Goal: Task Accomplishment & Management: Manage account settings

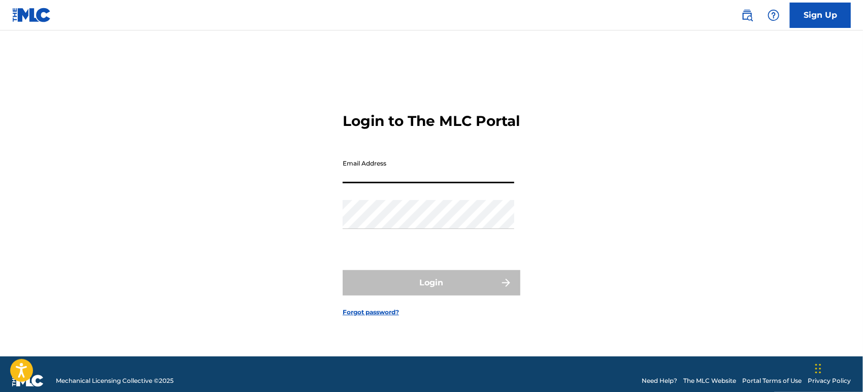
click at [457, 182] on input "Email Address" at bounding box center [429, 168] width 172 height 29
type input "[EMAIL_ADDRESS][DOMAIN_NAME]"
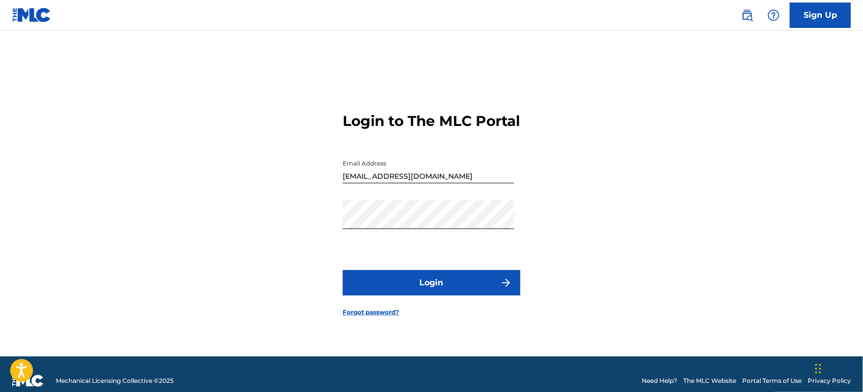
click at [433, 293] on button "Login" at bounding box center [432, 282] width 178 height 25
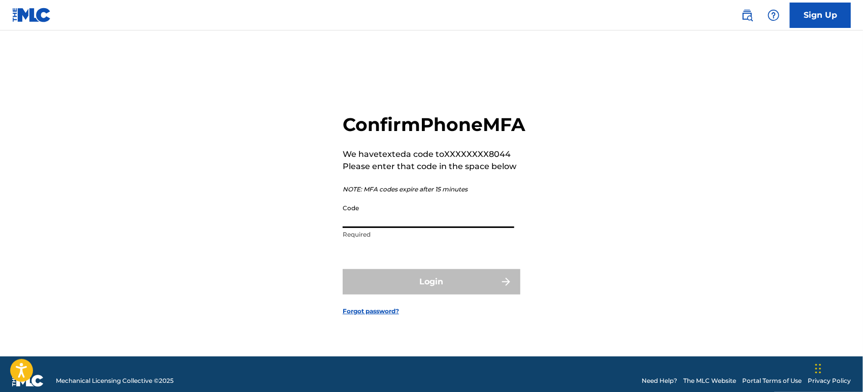
click at [424, 228] on input "Code" at bounding box center [429, 213] width 172 height 29
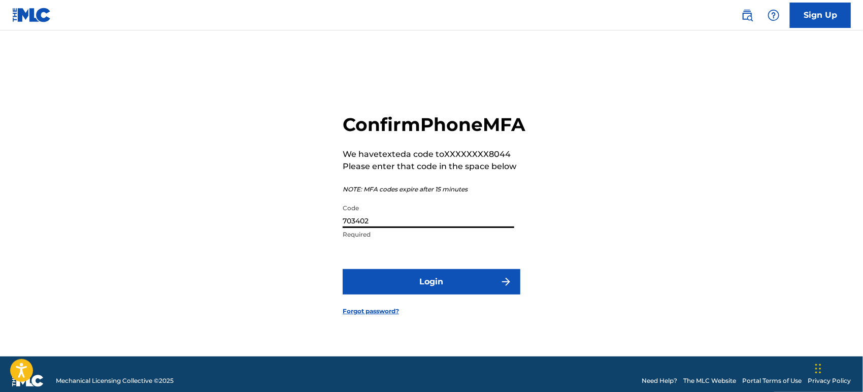
type input "703402"
click at [409, 295] on button "Login" at bounding box center [432, 281] width 178 height 25
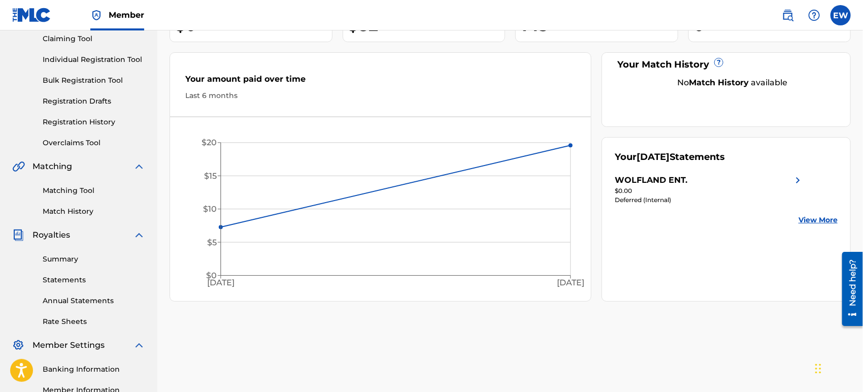
scroll to position [112, 0]
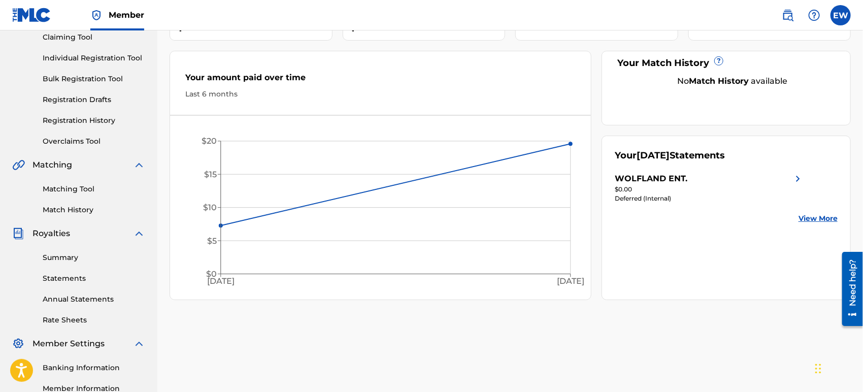
click at [74, 261] on link "Summary" at bounding box center [94, 257] width 103 height 11
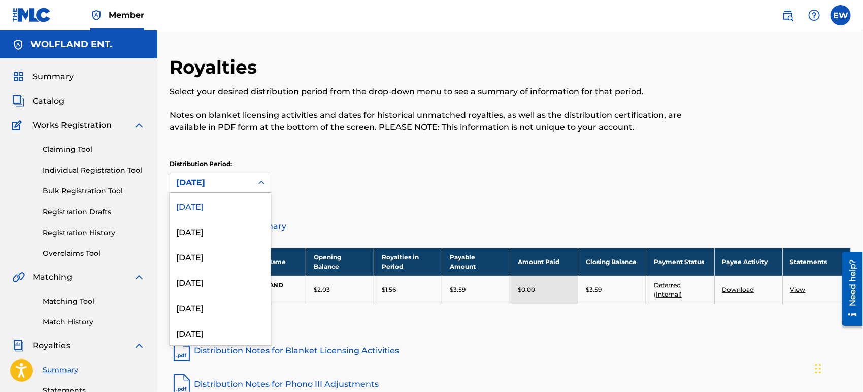
click at [262, 180] on icon at bounding box center [261, 183] width 10 height 10
click at [245, 234] on div "[DATE]" at bounding box center [220, 230] width 101 height 25
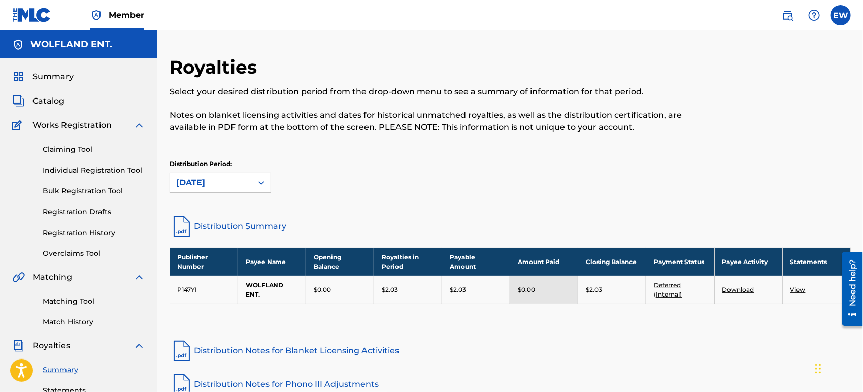
click at [262, 181] on icon at bounding box center [261, 183] width 10 height 10
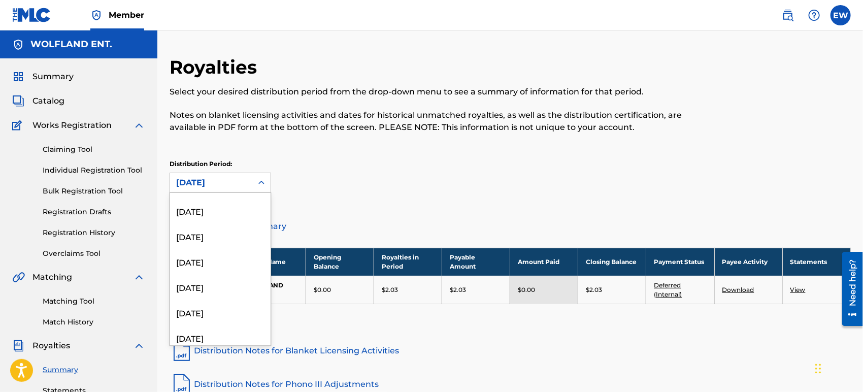
scroll to position [1193, 0]
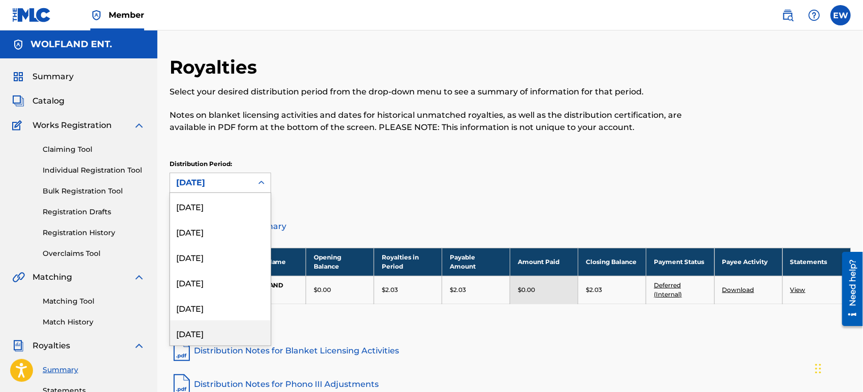
click at [233, 329] on div "[DATE]" at bounding box center [220, 332] width 101 height 25
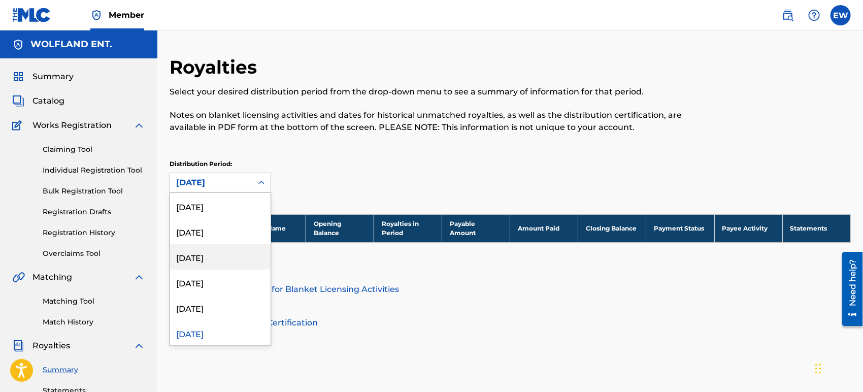
drag, startPoint x: 263, startPoint y: 181, endPoint x: 240, endPoint y: 255, distance: 77.0
click at [240, 193] on div "option [DATE], selected. 53 results available. Use Up and Down to choose option…" at bounding box center [221, 183] width 102 height 20
click at [240, 255] on div "[DATE]" at bounding box center [220, 256] width 101 height 25
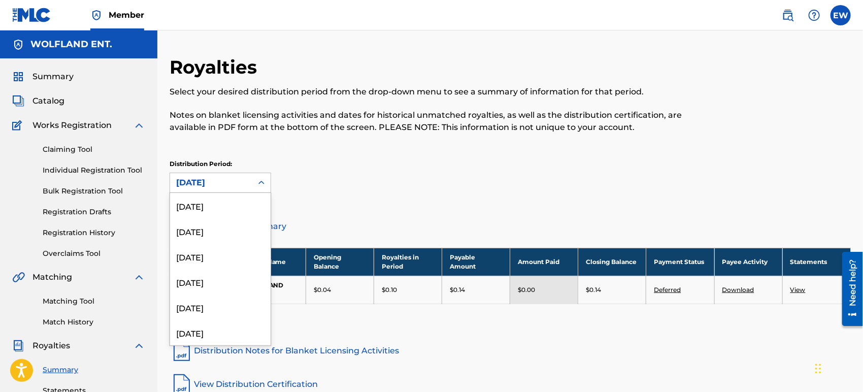
click at [260, 182] on icon at bounding box center [262, 183] width 6 height 4
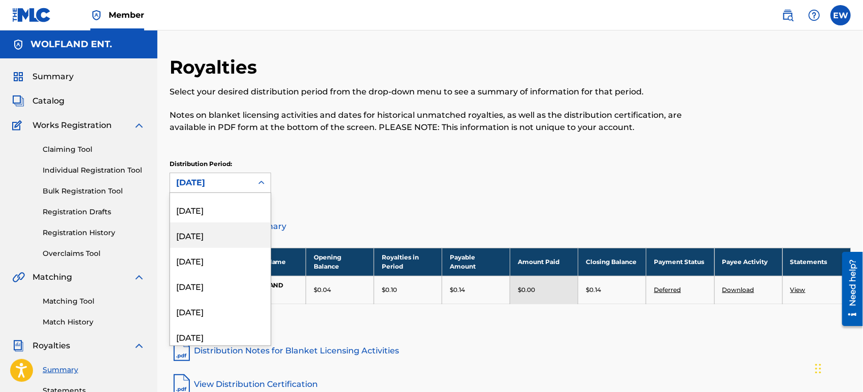
click at [238, 239] on div "[DATE]" at bounding box center [220, 234] width 101 height 25
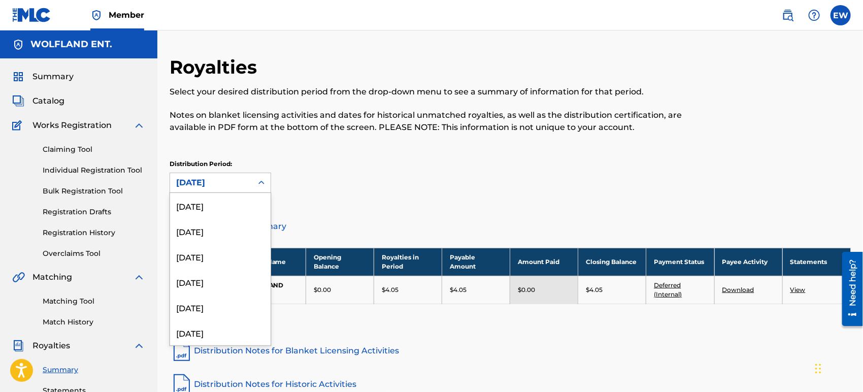
scroll to position [643, 0]
click at [246, 183] on div "[DATE]" at bounding box center [211, 182] width 82 height 19
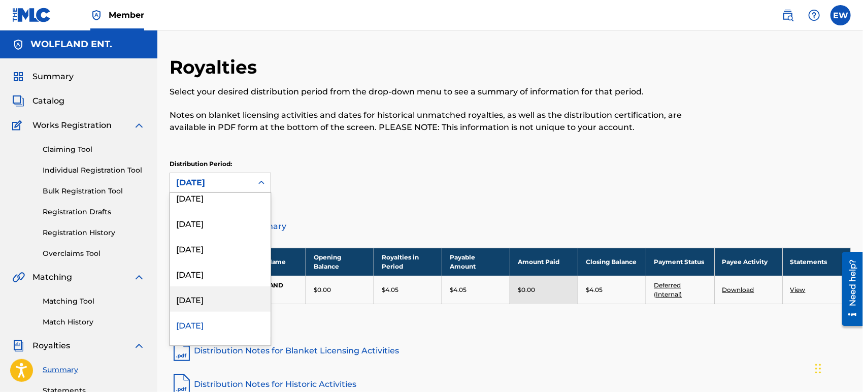
click at [219, 297] on div "[DATE]" at bounding box center [220, 298] width 101 height 25
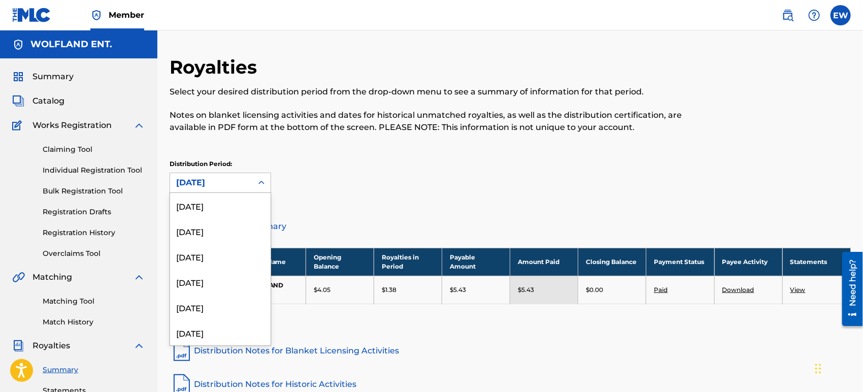
scroll to position [618, 0]
click at [253, 182] on div at bounding box center [261, 183] width 18 height 18
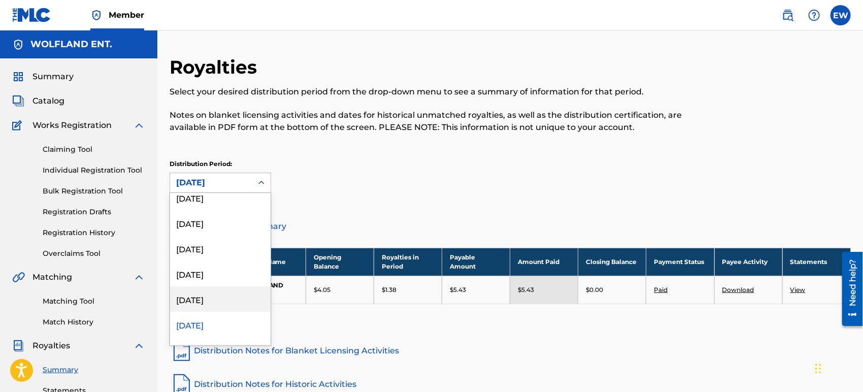
click at [236, 293] on div "[DATE]" at bounding box center [220, 298] width 101 height 25
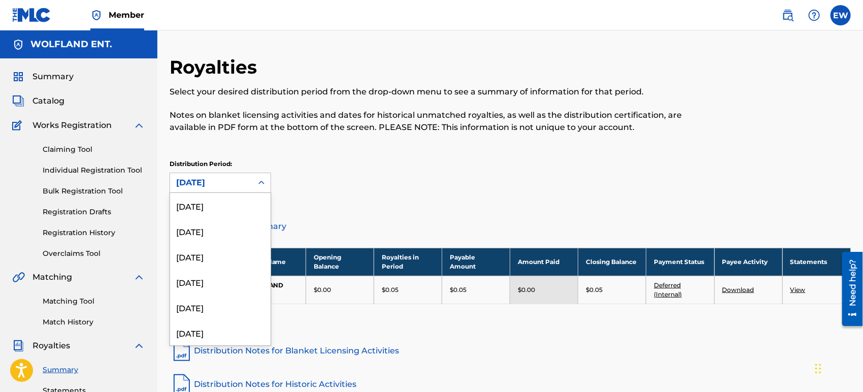
click at [240, 180] on div "[DATE]" at bounding box center [211, 183] width 70 height 12
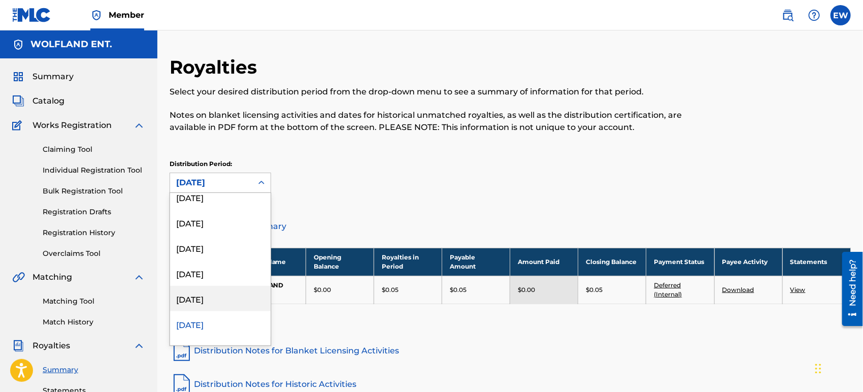
click at [230, 296] on div "[DATE]" at bounding box center [220, 298] width 101 height 25
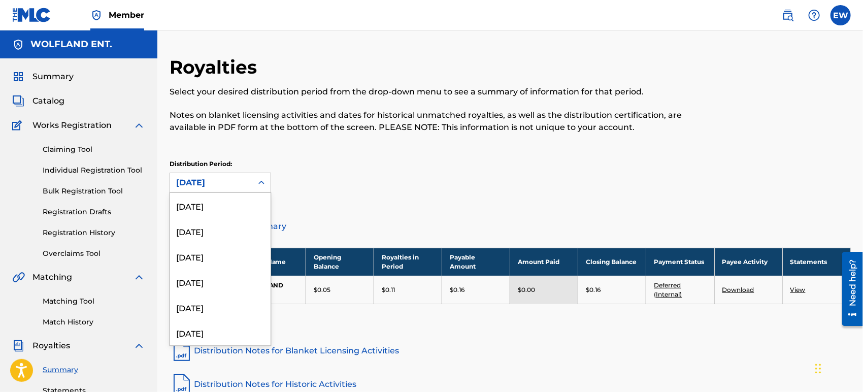
click at [237, 183] on div "[DATE]" at bounding box center [211, 183] width 70 height 12
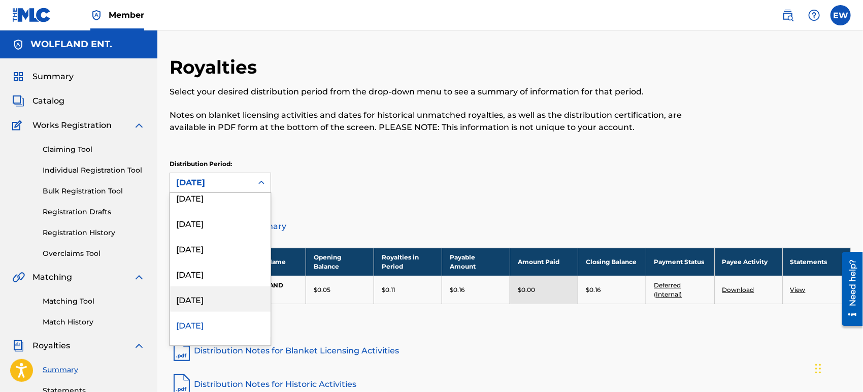
click at [222, 299] on div "[DATE]" at bounding box center [220, 298] width 101 height 25
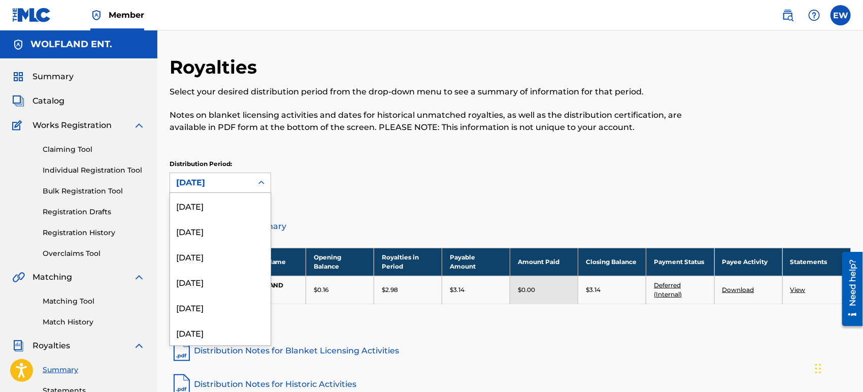
scroll to position [541, 0]
click at [238, 183] on div "[DATE]" at bounding box center [211, 183] width 70 height 12
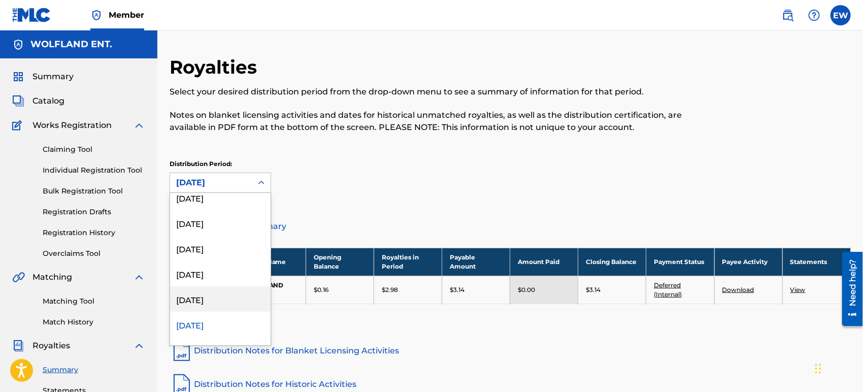
click at [224, 300] on div "[DATE]" at bounding box center [220, 298] width 101 height 25
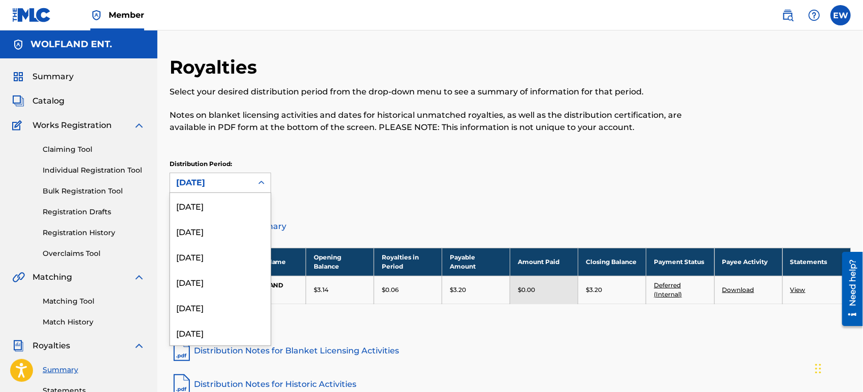
scroll to position [516, 0]
click at [246, 179] on div "[DATE]" at bounding box center [211, 183] width 70 height 12
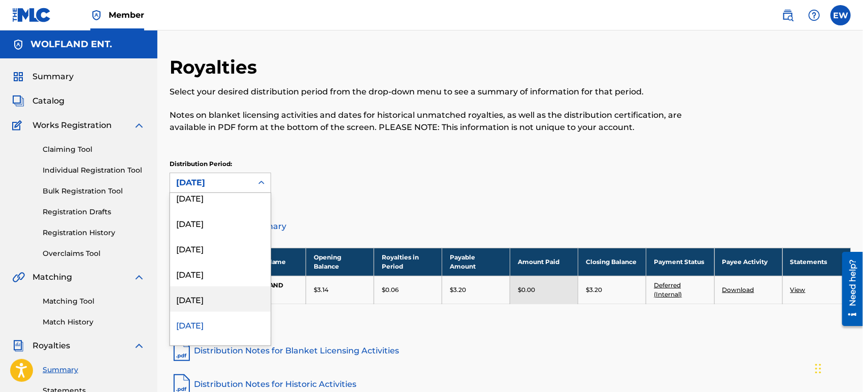
click at [227, 290] on div "[DATE]" at bounding box center [220, 298] width 101 height 25
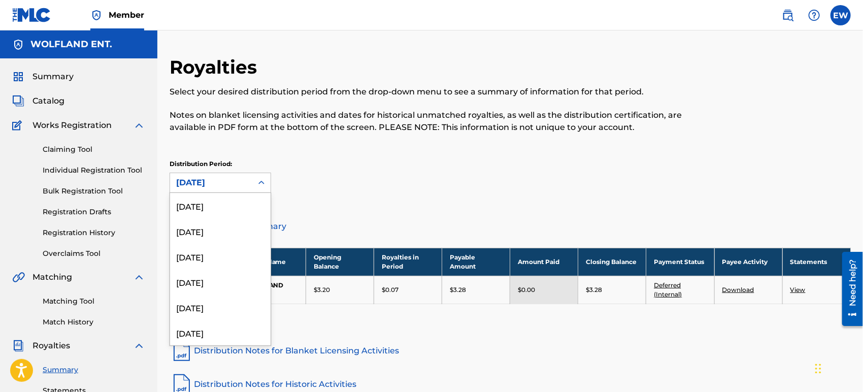
click at [252, 182] on div "[DATE]" at bounding box center [211, 182] width 82 height 19
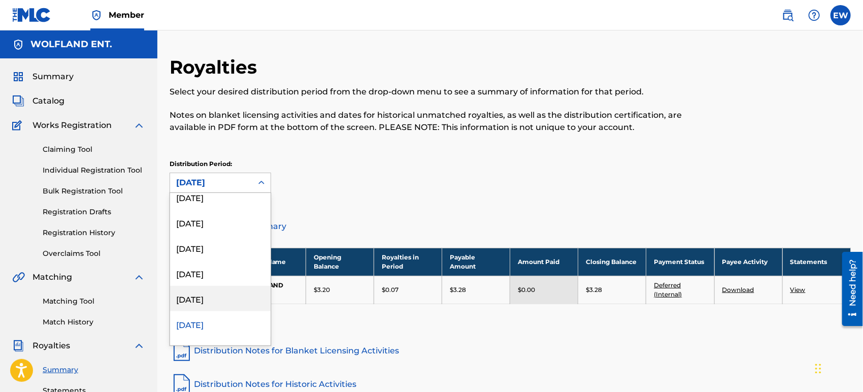
click at [234, 297] on div "[DATE]" at bounding box center [220, 298] width 101 height 25
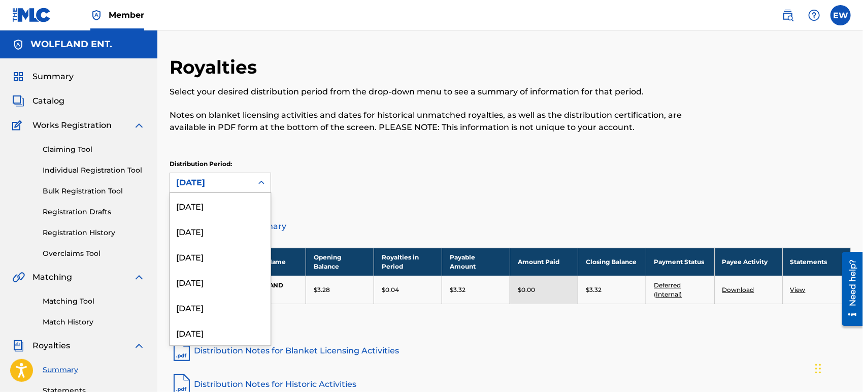
scroll to position [465, 0]
click at [252, 184] on div at bounding box center [261, 183] width 18 height 18
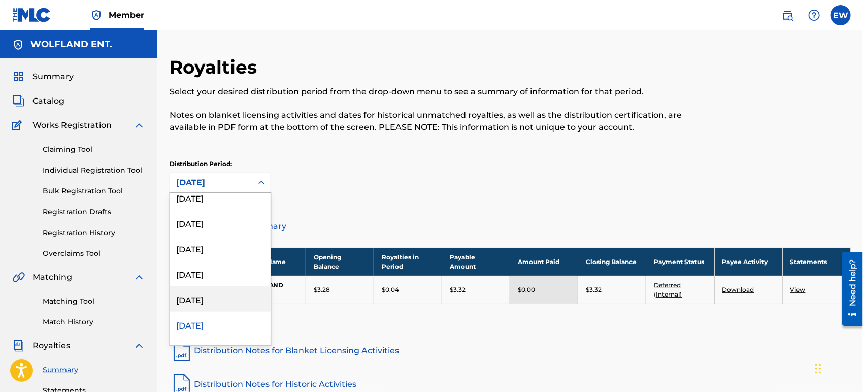
click at [237, 295] on div "[DATE]" at bounding box center [220, 298] width 101 height 25
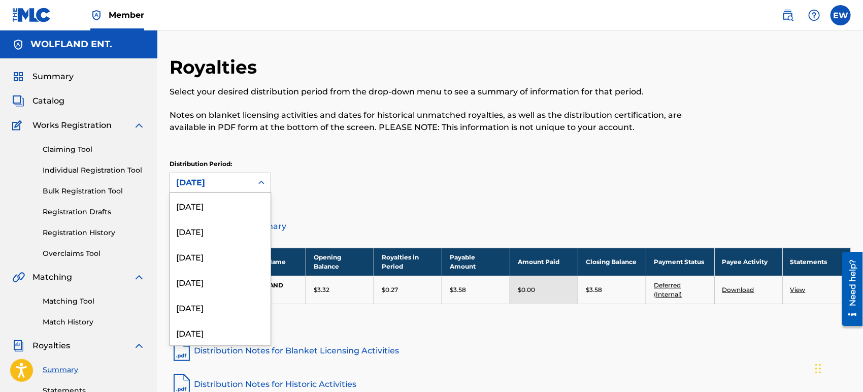
click at [240, 186] on div "[DATE]" at bounding box center [211, 183] width 70 height 12
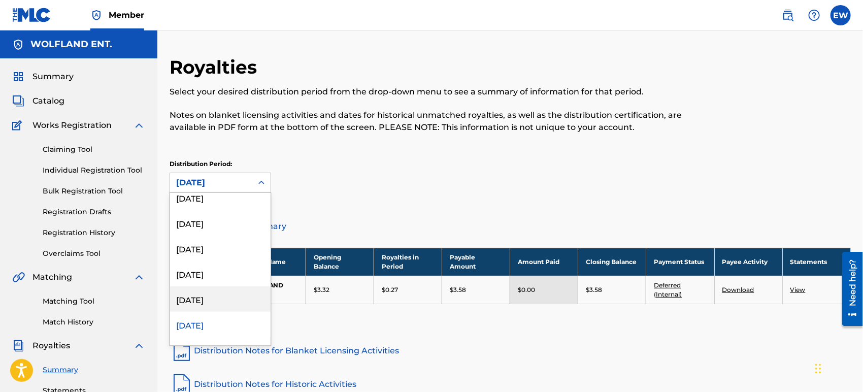
click at [227, 295] on div "[DATE]" at bounding box center [220, 298] width 101 height 25
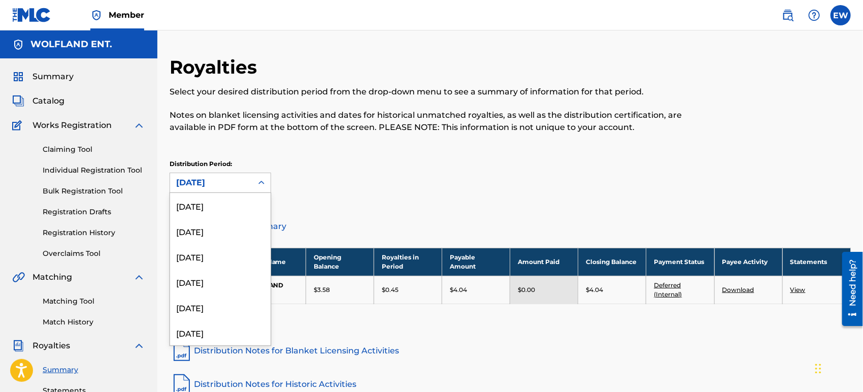
scroll to position [414, 0]
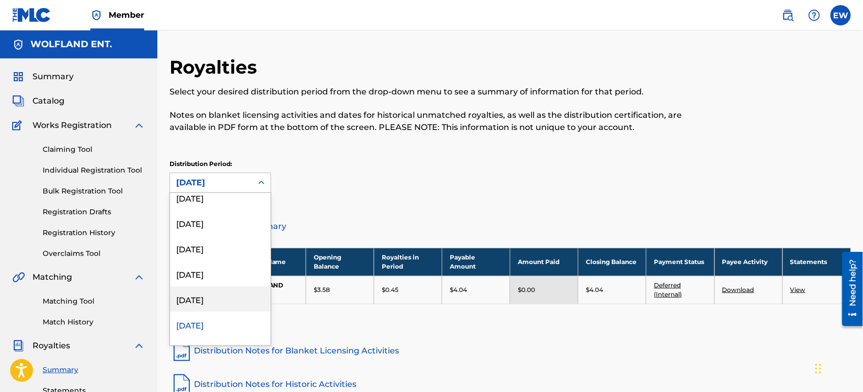
drag, startPoint x: 240, startPoint y: 187, endPoint x: 233, endPoint y: 304, distance: 117.1
click at [233, 193] on div "option [DATE], selected. 53 results available. Use Up and Down to choose option…" at bounding box center [221, 183] width 102 height 20
click at [233, 304] on div "[DATE]" at bounding box center [220, 298] width 101 height 25
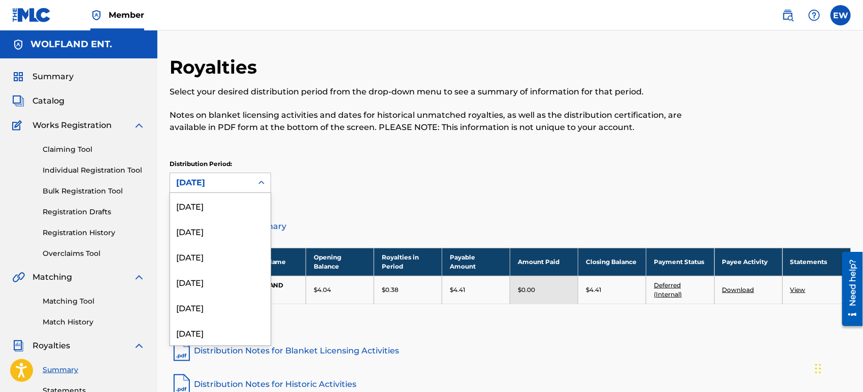
click at [236, 185] on div "[DATE]" at bounding box center [211, 183] width 70 height 12
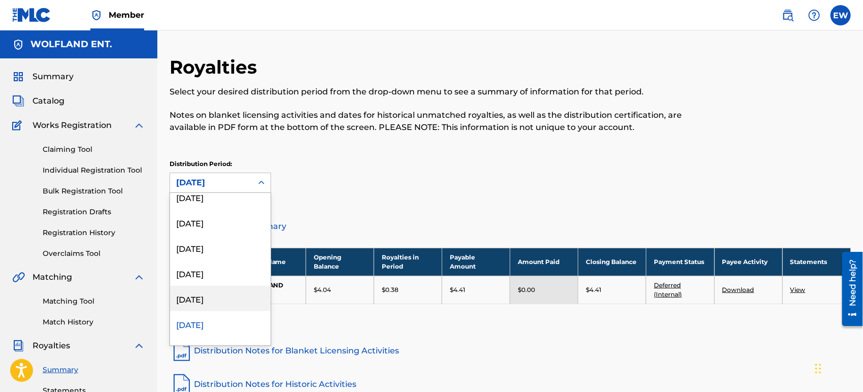
click at [216, 299] on div "[DATE]" at bounding box center [220, 298] width 101 height 25
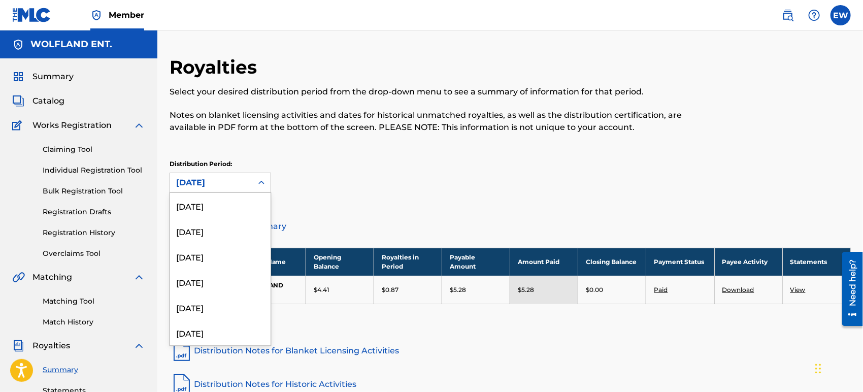
click at [230, 187] on div "[DATE]" at bounding box center [211, 183] width 70 height 12
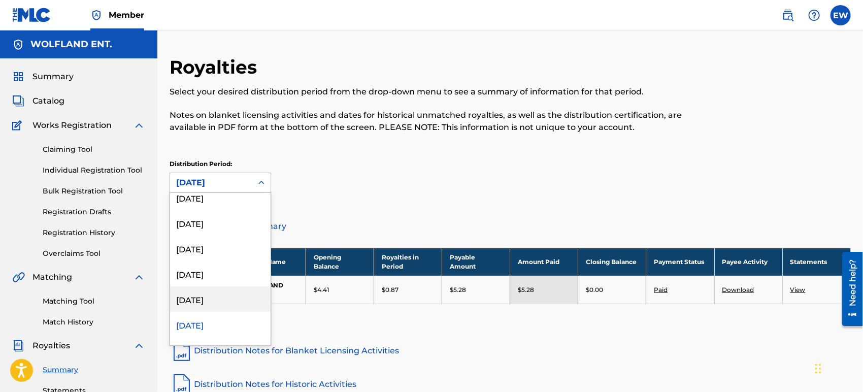
click at [219, 300] on div "[DATE]" at bounding box center [220, 298] width 101 height 25
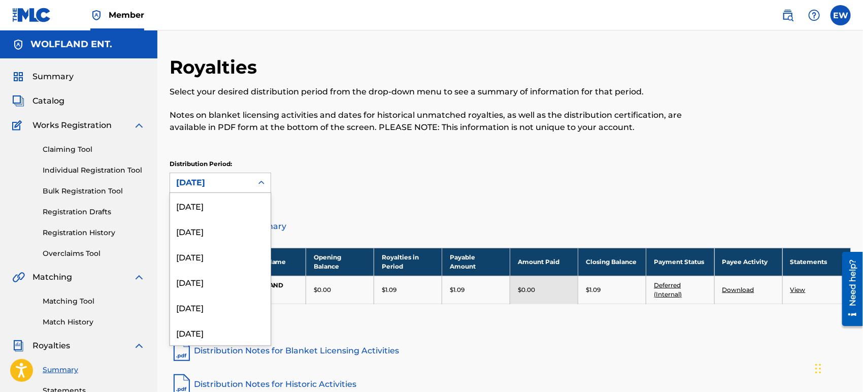
click at [240, 184] on div "[DATE]" at bounding box center [211, 183] width 70 height 12
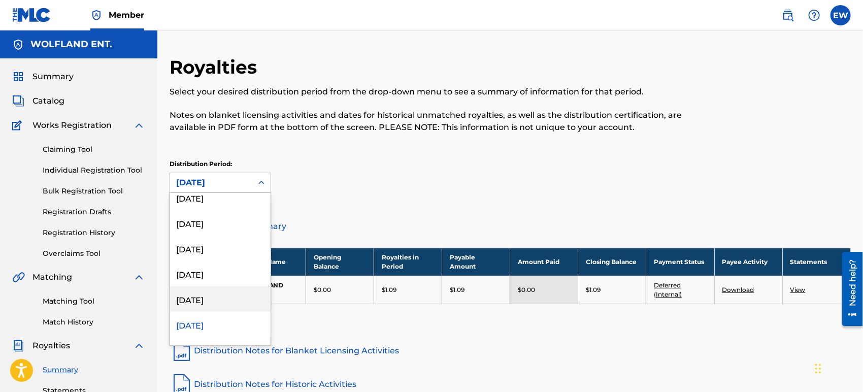
click at [230, 297] on div "[DATE]" at bounding box center [220, 298] width 101 height 25
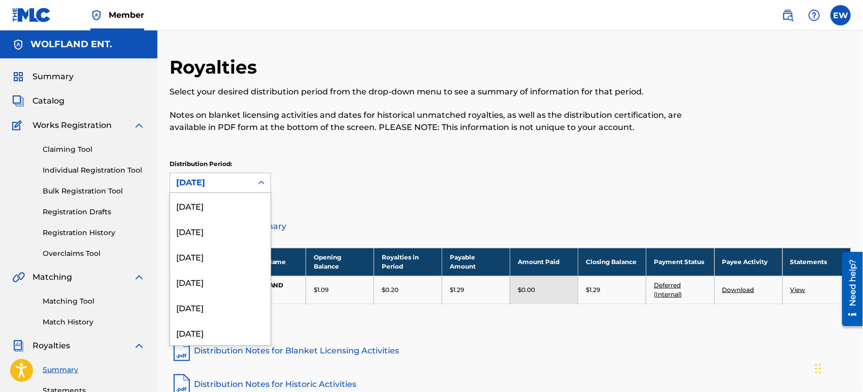
scroll to position [313, 0]
click at [239, 184] on div "[DATE]" at bounding box center [211, 183] width 70 height 12
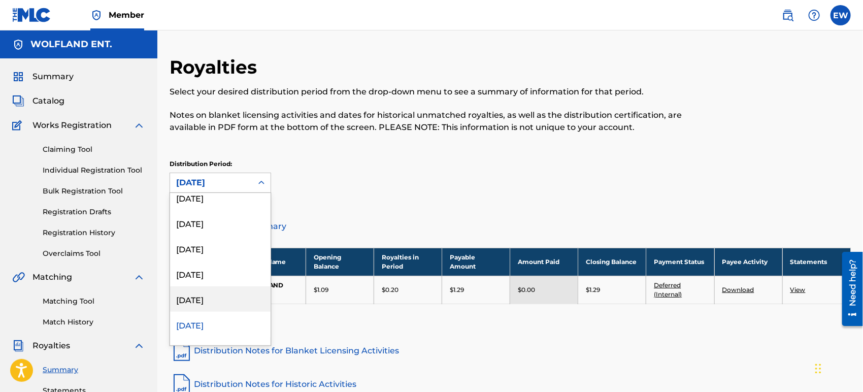
click at [219, 296] on div "[DATE]" at bounding box center [220, 298] width 101 height 25
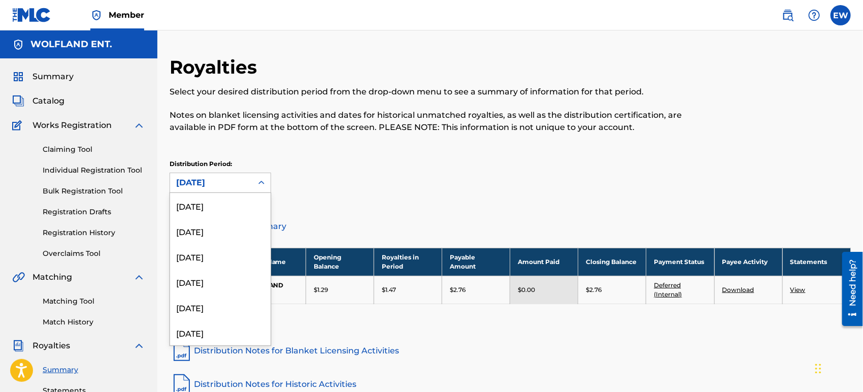
scroll to position [288, 0]
click at [218, 182] on div "[DATE]" at bounding box center [211, 183] width 70 height 12
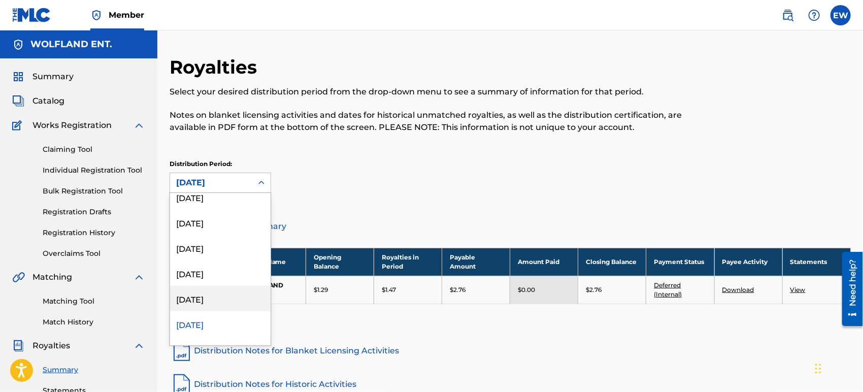
click at [215, 296] on div "[DATE]" at bounding box center [220, 298] width 101 height 25
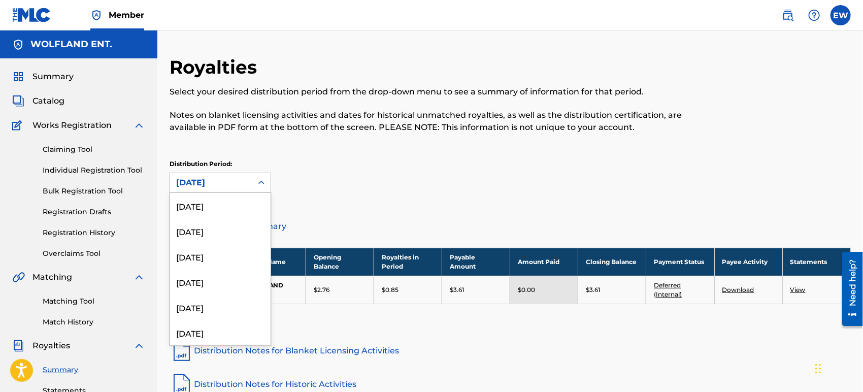
scroll to position [262, 0]
click at [247, 180] on div "[DATE]" at bounding box center [211, 182] width 82 height 19
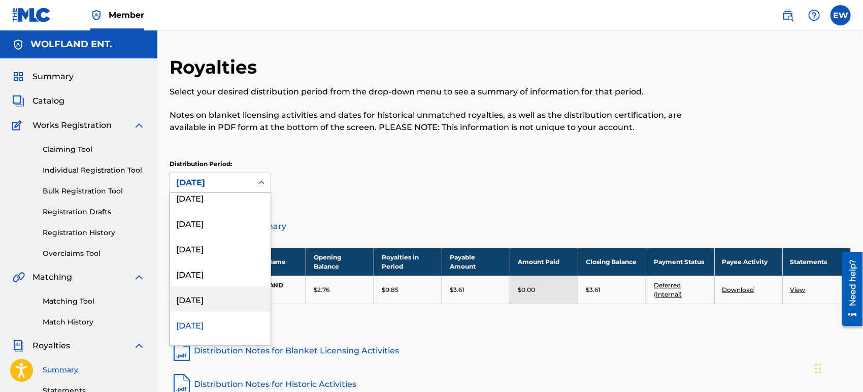
click at [225, 300] on div "[DATE]" at bounding box center [220, 298] width 101 height 25
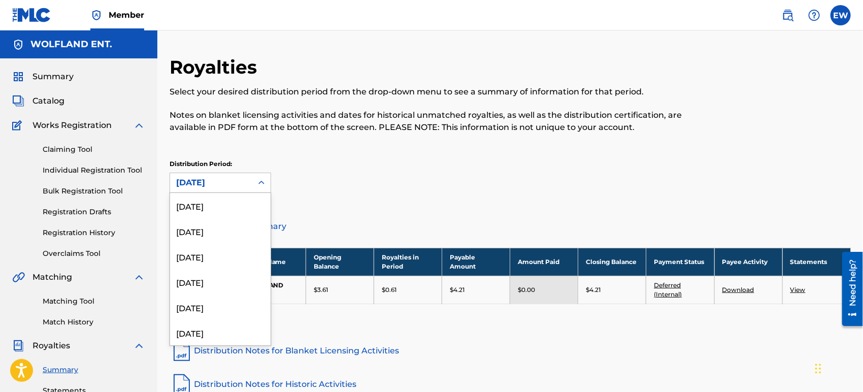
click at [228, 182] on div "[DATE]" at bounding box center [211, 183] width 70 height 12
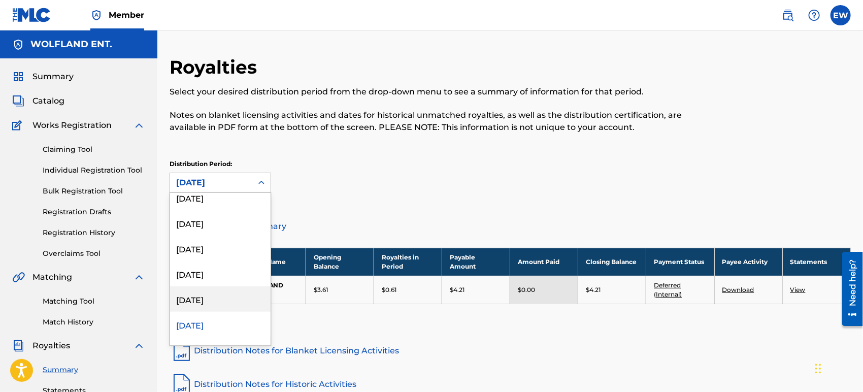
click at [222, 296] on div "[DATE]" at bounding box center [220, 298] width 101 height 25
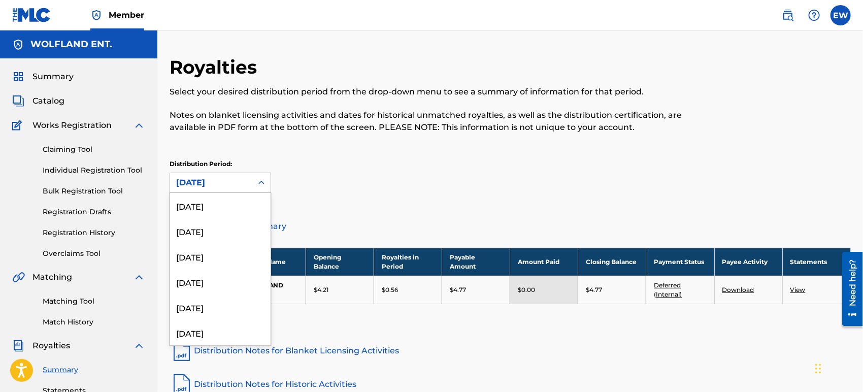
scroll to position [211, 0]
click at [233, 185] on div "[DATE]" at bounding box center [211, 183] width 70 height 12
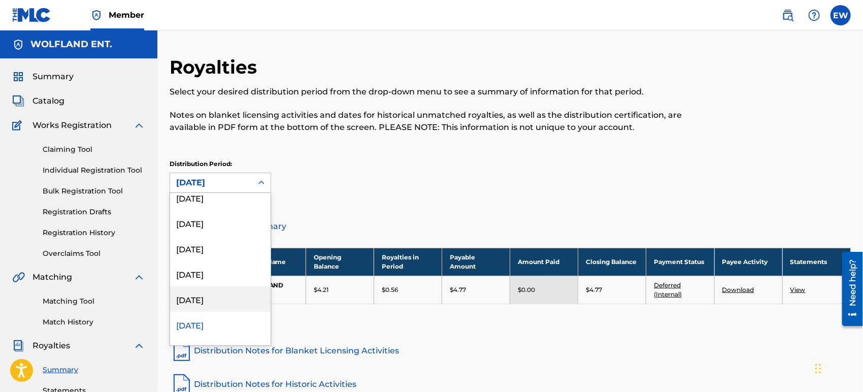
click at [223, 300] on div "[DATE]" at bounding box center [220, 298] width 101 height 25
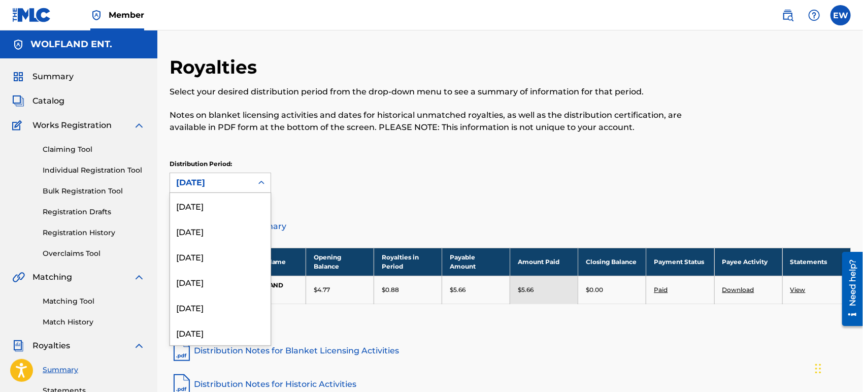
click at [237, 185] on div "[DATE]" at bounding box center [211, 183] width 70 height 12
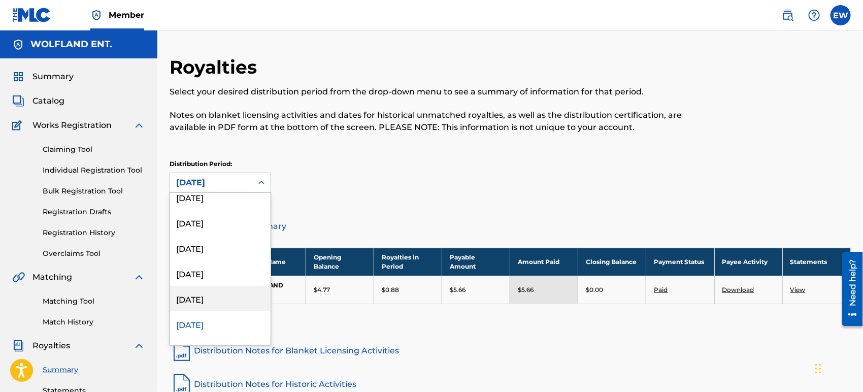
click at [237, 300] on div "[DATE]" at bounding box center [220, 298] width 101 height 25
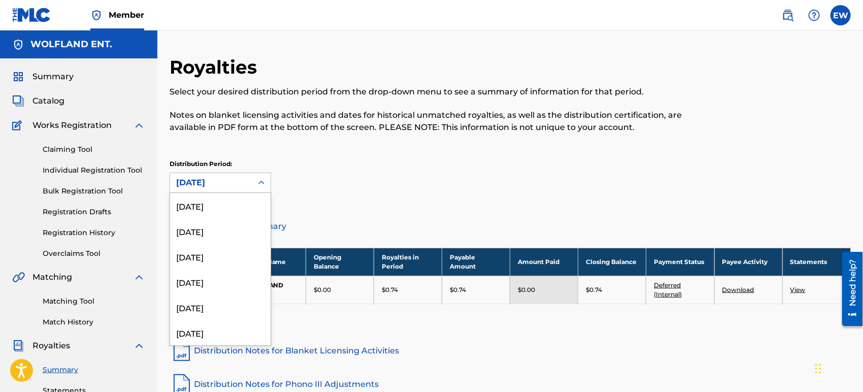
scroll to position [160, 0]
click at [247, 184] on div "[DATE]" at bounding box center [211, 182] width 82 height 19
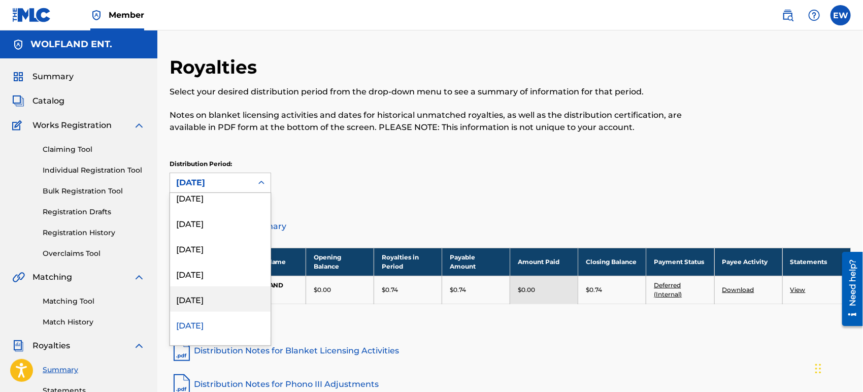
click at [232, 292] on div "[DATE]" at bounding box center [220, 298] width 101 height 25
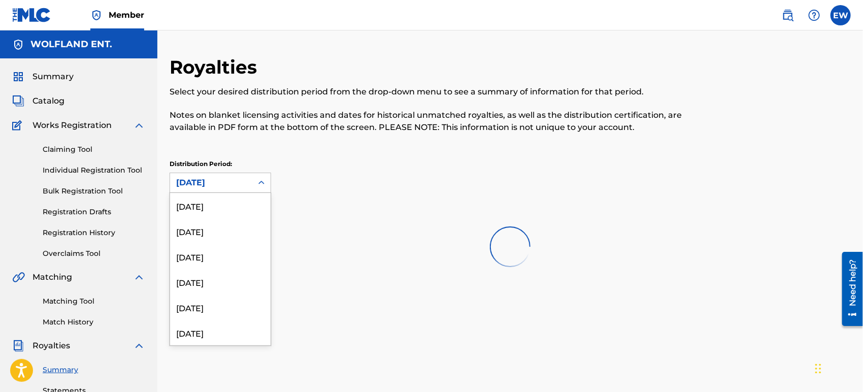
scroll to position [135, 0]
click at [237, 182] on div "[DATE]" at bounding box center [211, 183] width 70 height 12
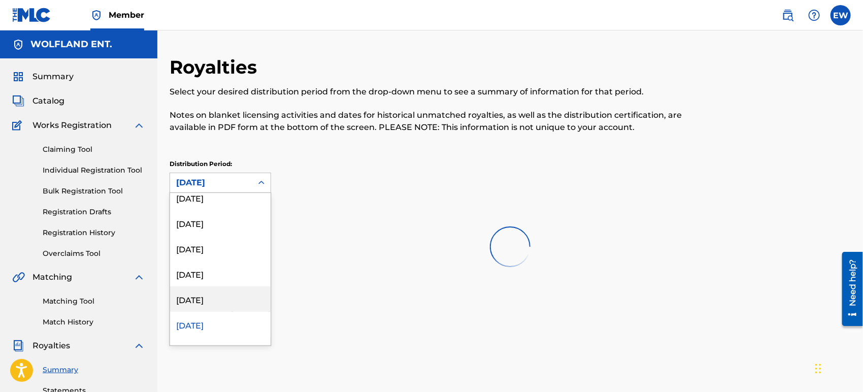
click at [217, 296] on div "[DATE]" at bounding box center [220, 298] width 101 height 25
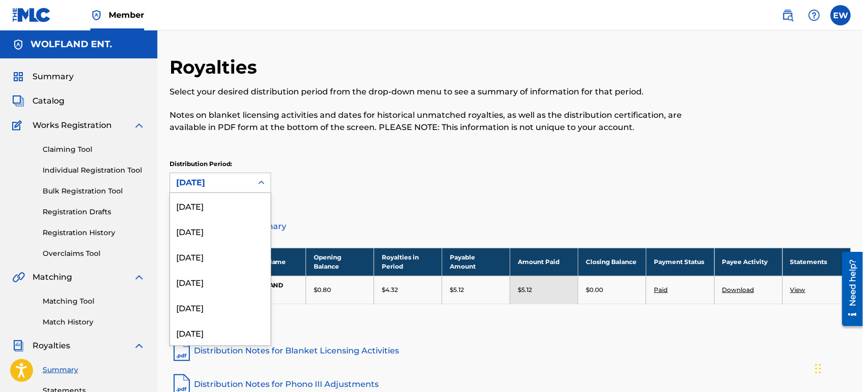
scroll to position [110, 0]
drag, startPoint x: 242, startPoint y: 179, endPoint x: 223, endPoint y: 324, distance: 145.9
click at [223, 193] on div "option [DATE], selected. 53 results available. Use Up and Down to choose option…" at bounding box center [221, 183] width 102 height 20
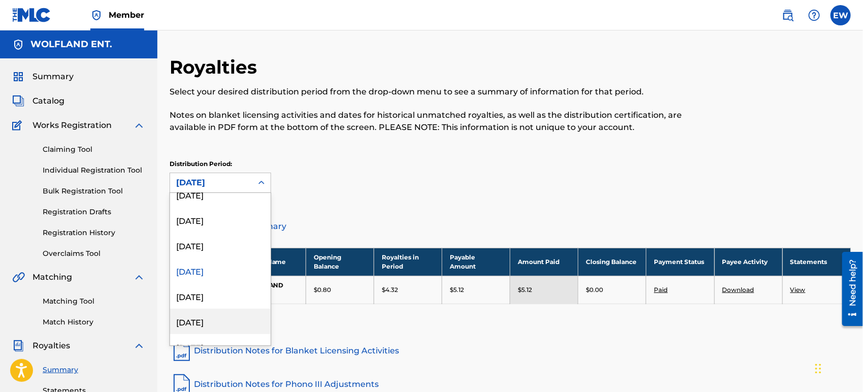
scroll to position [164, 0]
click at [233, 300] on div "[DATE]" at bounding box center [220, 295] width 101 height 25
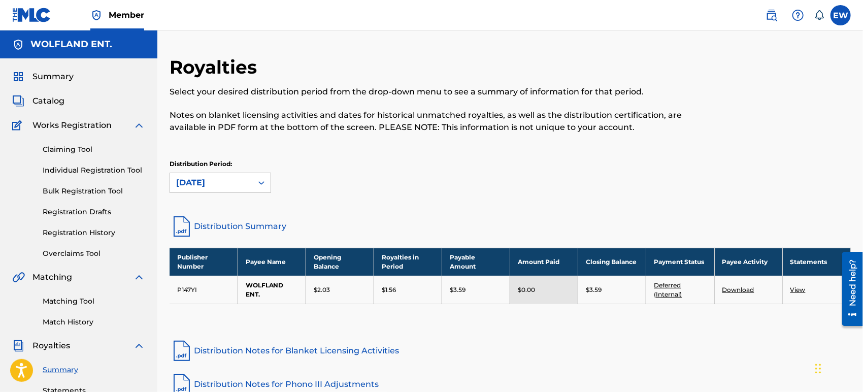
click at [227, 195] on div "Distribution Period: August 2025" at bounding box center [511, 180] width 682 height 43
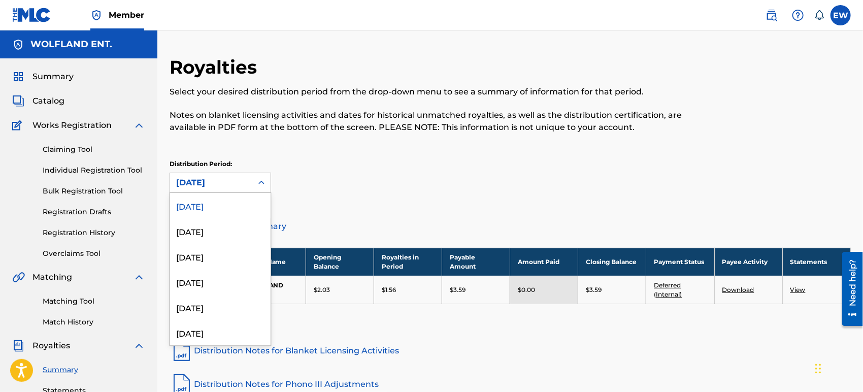
click at [236, 186] on div "[DATE]" at bounding box center [211, 183] width 70 height 12
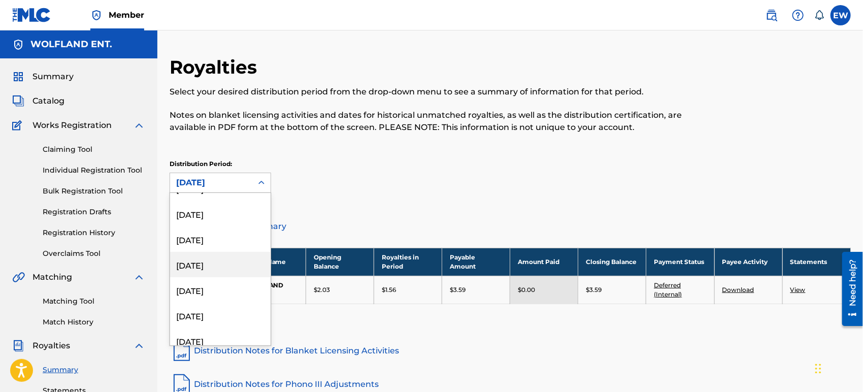
click at [222, 257] on div "[DATE]" at bounding box center [220, 264] width 101 height 25
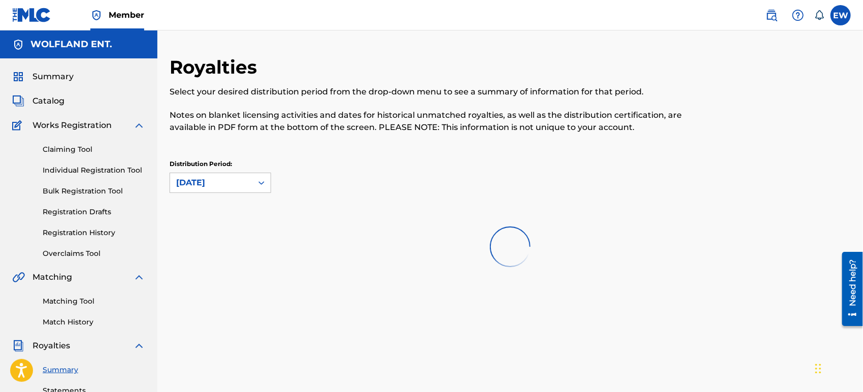
click at [236, 191] on div "[DATE]" at bounding box center [211, 182] width 82 height 19
click at [230, 291] on div "[DATE]" at bounding box center [220, 284] width 101 height 25
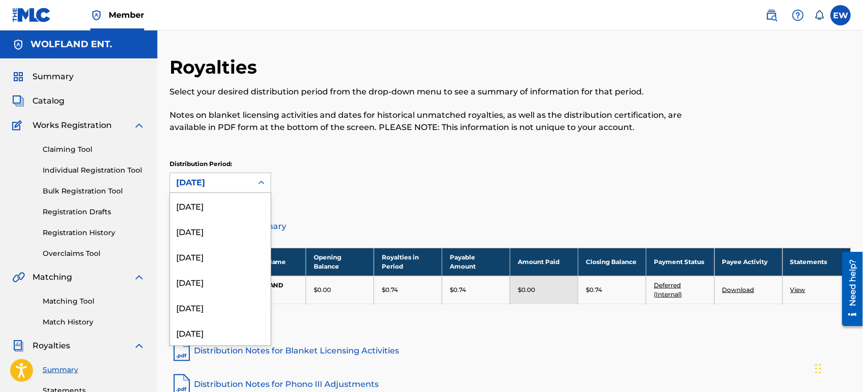
scroll to position [160, 0]
click at [235, 177] on div "[DATE]" at bounding box center [211, 183] width 70 height 12
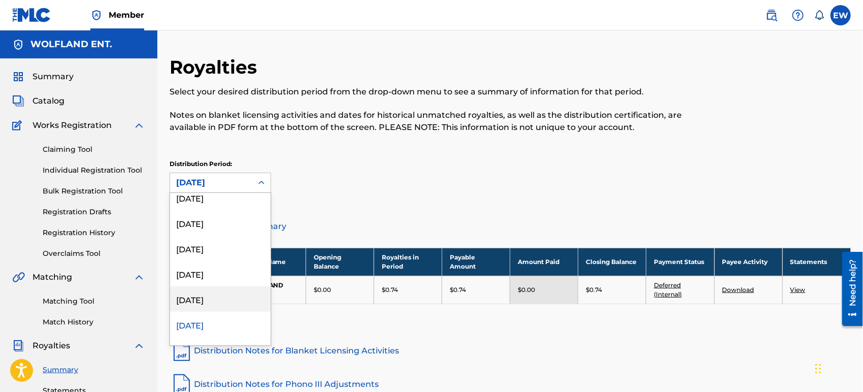
click at [221, 298] on div "[DATE]" at bounding box center [220, 298] width 101 height 25
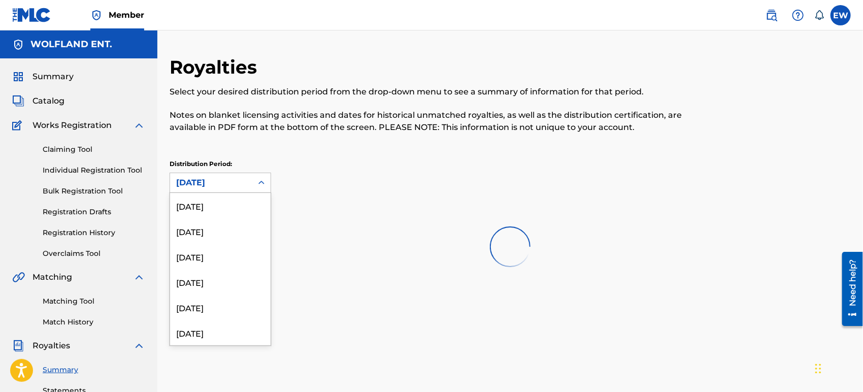
scroll to position [135, 0]
click at [243, 185] on div "[DATE]" at bounding box center [211, 183] width 70 height 12
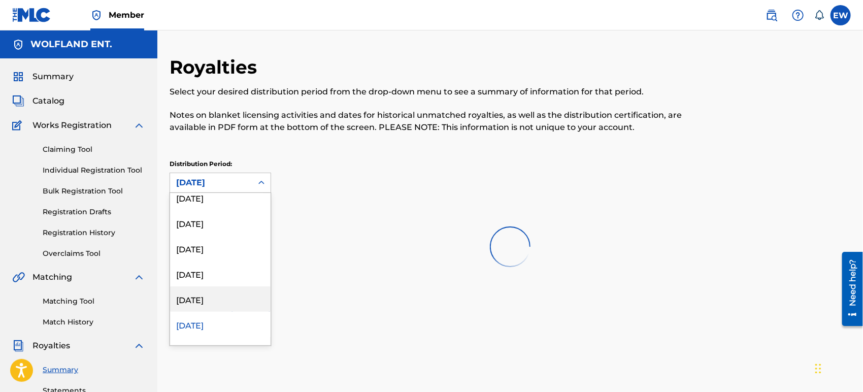
click at [223, 300] on div "[DATE]" at bounding box center [220, 298] width 101 height 25
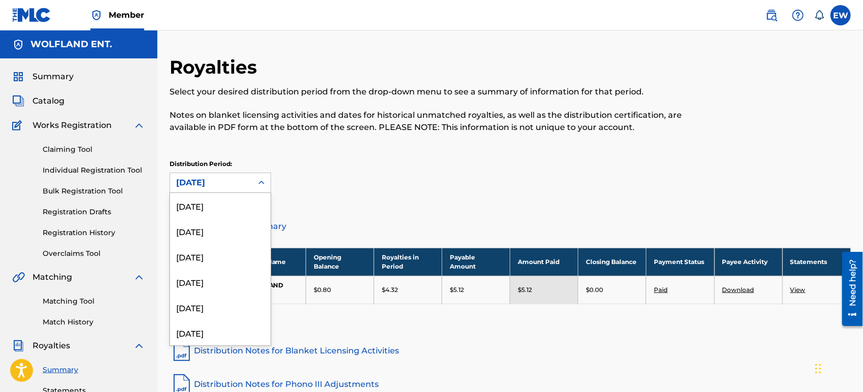
scroll to position [110, 0]
click at [246, 183] on div "[DATE]" at bounding box center [211, 182] width 82 height 19
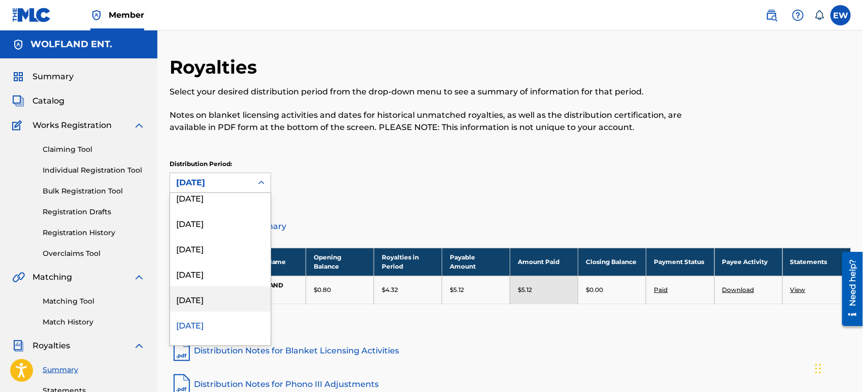
click at [224, 296] on div "[DATE]" at bounding box center [220, 298] width 101 height 25
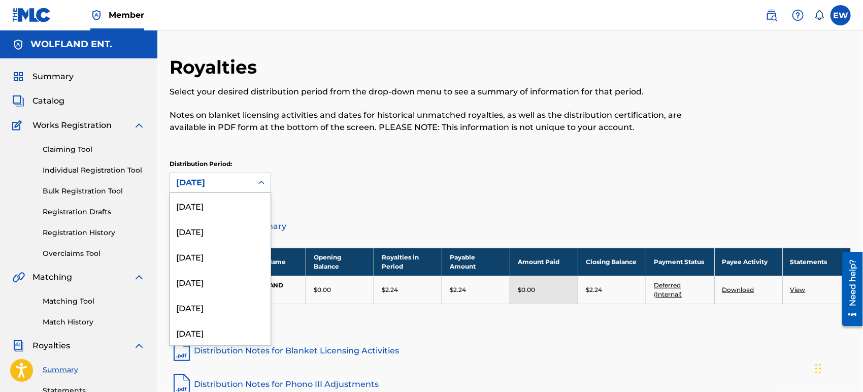
scroll to position [85, 0]
click at [244, 185] on div "[DATE]" at bounding box center [211, 183] width 70 height 12
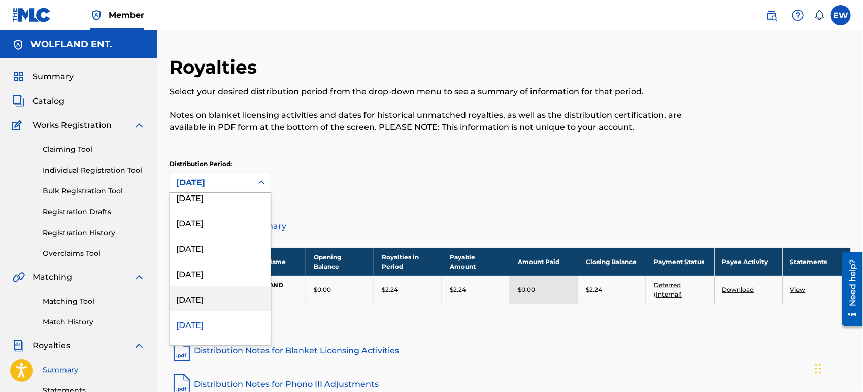
click at [228, 293] on div "[DATE]" at bounding box center [220, 298] width 101 height 25
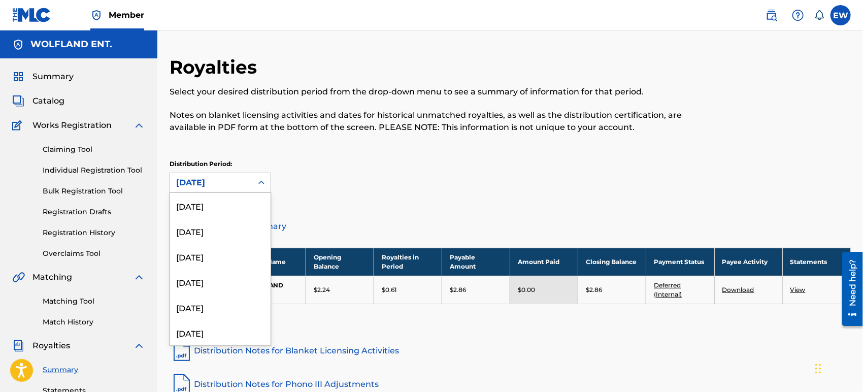
click at [232, 186] on div "[DATE]" at bounding box center [211, 183] width 70 height 12
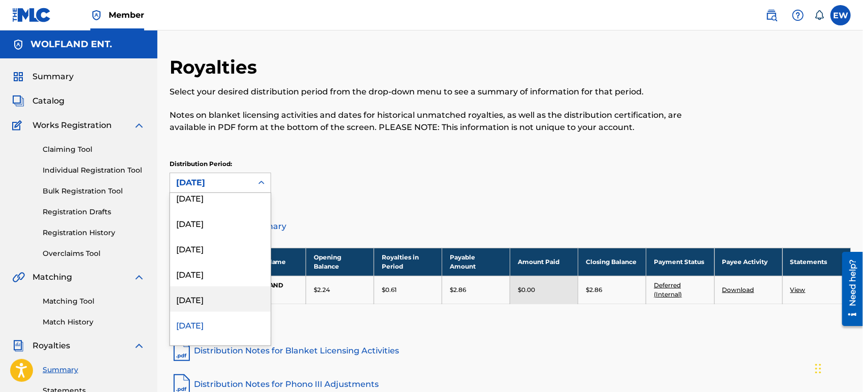
click at [219, 299] on div "[DATE]" at bounding box center [220, 298] width 101 height 25
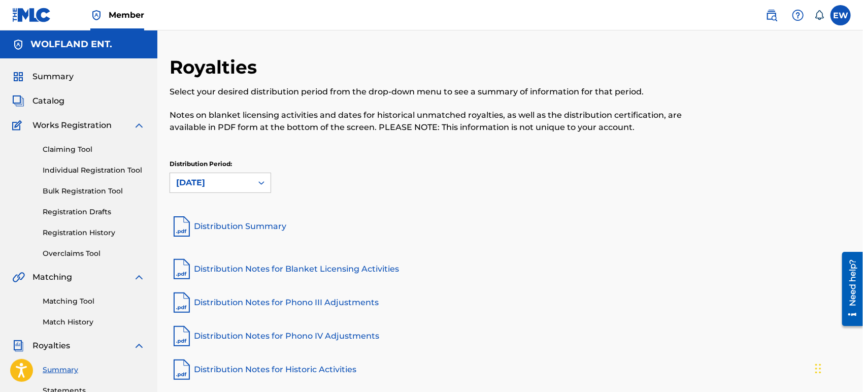
click at [842, 98] on div at bounding box center [772, 100] width 157 height 89
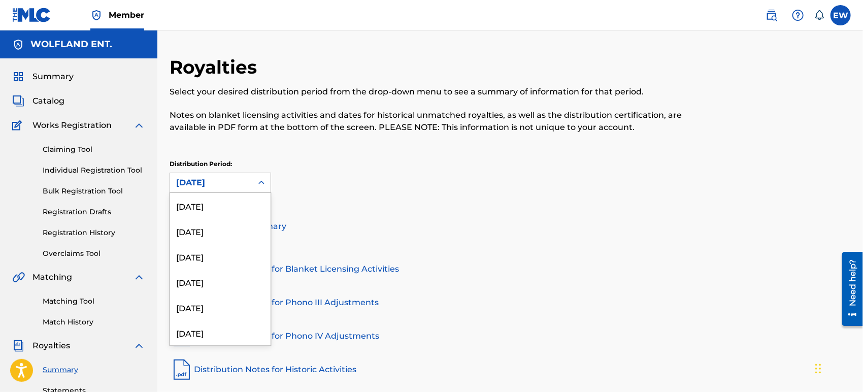
scroll to position [34, 0]
click at [260, 183] on icon at bounding box center [262, 183] width 6 height 4
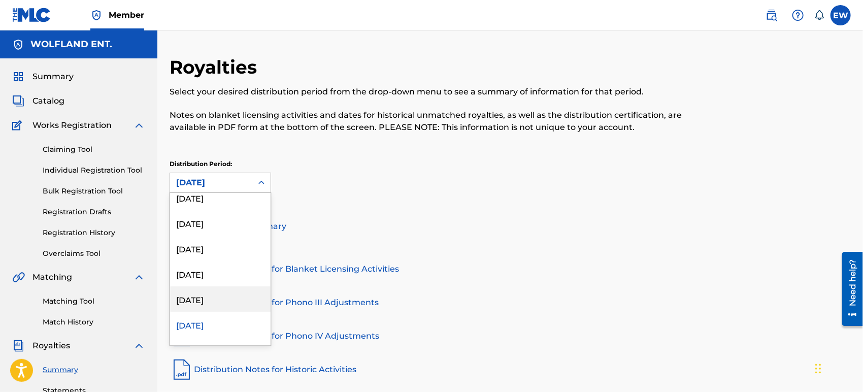
click at [220, 297] on div "[DATE]" at bounding box center [220, 298] width 101 height 25
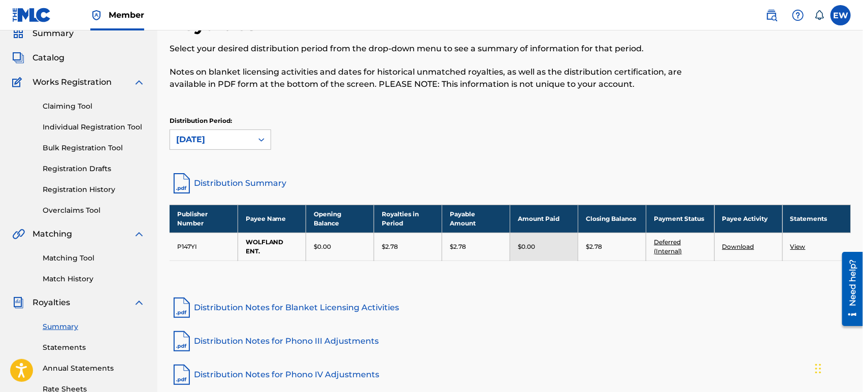
scroll to position [44, 0]
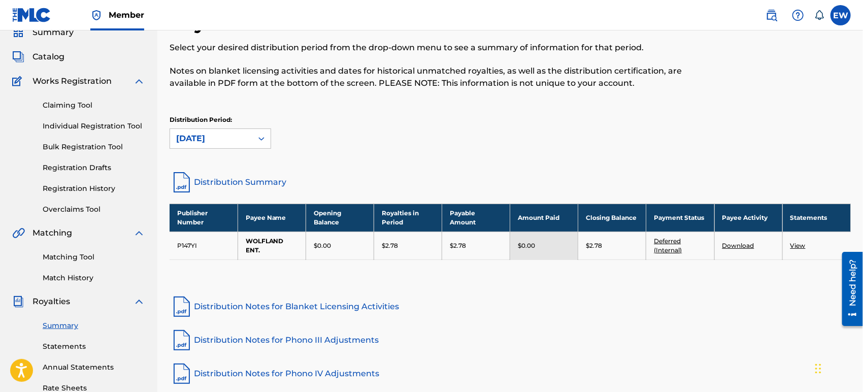
click at [84, 348] on link "Statements" at bounding box center [94, 346] width 103 height 11
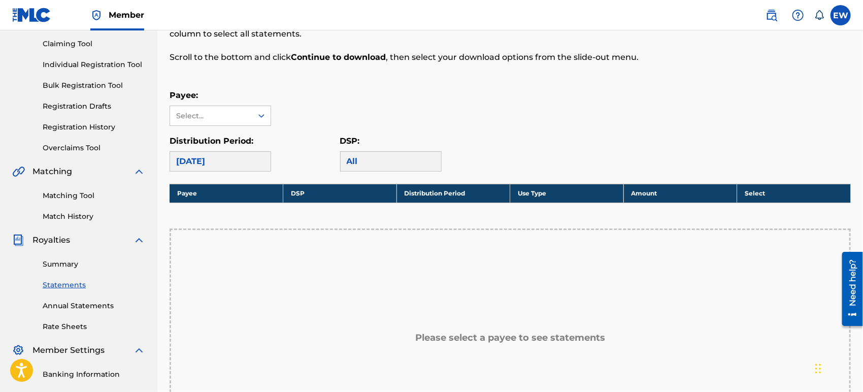
scroll to position [109, 0]
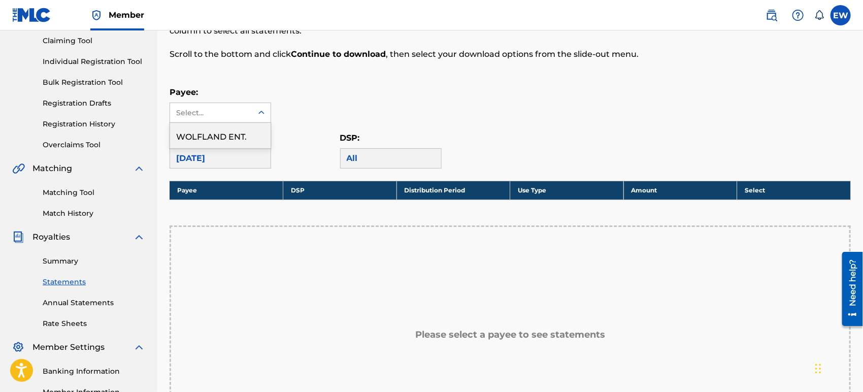
click at [261, 116] on icon at bounding box center [261, 113] width 10 height 10
click at [252, 133] on div "WOLFLAND ENT." at bounding box center [220, 135] width 101 height 25
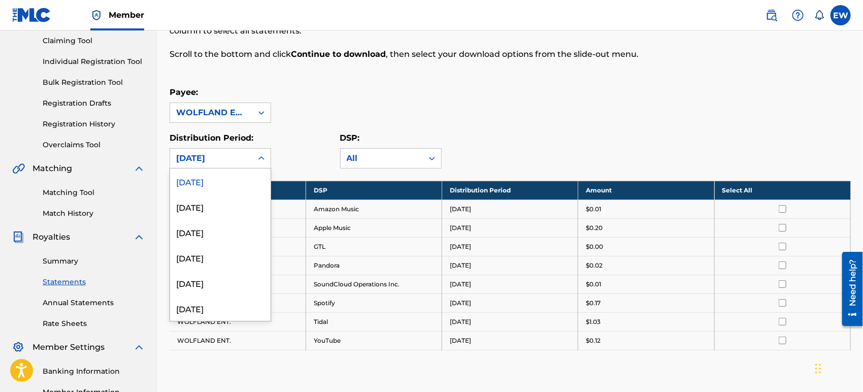
click at [260, 154] on icon at bounding box center [261, 158] width 10 height 10
click at [231, 255] on div "[DATE]" at bounding box center [220, 257] width 101 height 25
click at [252, 155] on div at bounding box center [261, 158] width 18 height 18
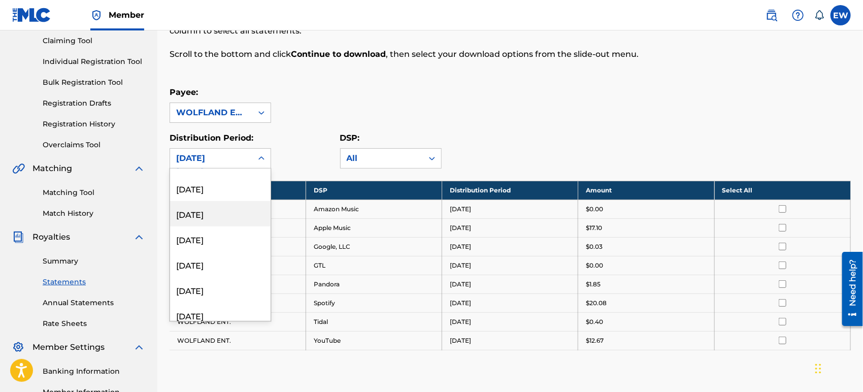
scroll to position [175, 0]
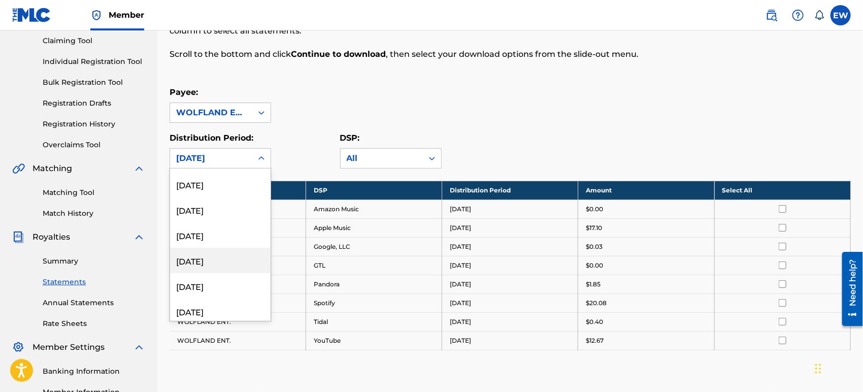
click at [230, 255] on div "[DATE]" at bounding box center [220, 260] width 101 height 25
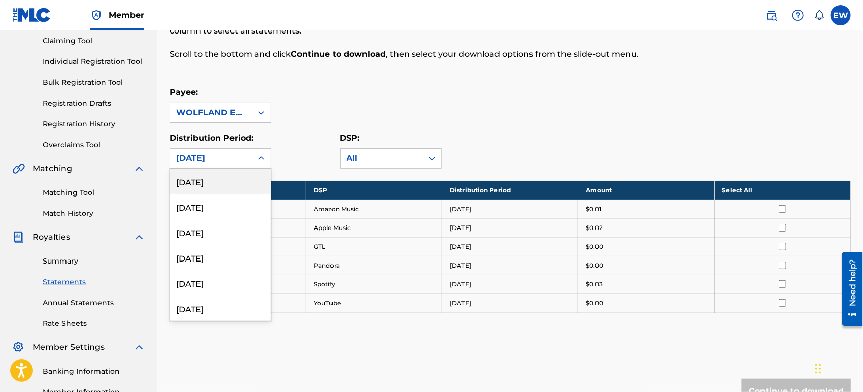
click at [253, 156] on div at bounding box center [261, 158] width 18 height 18
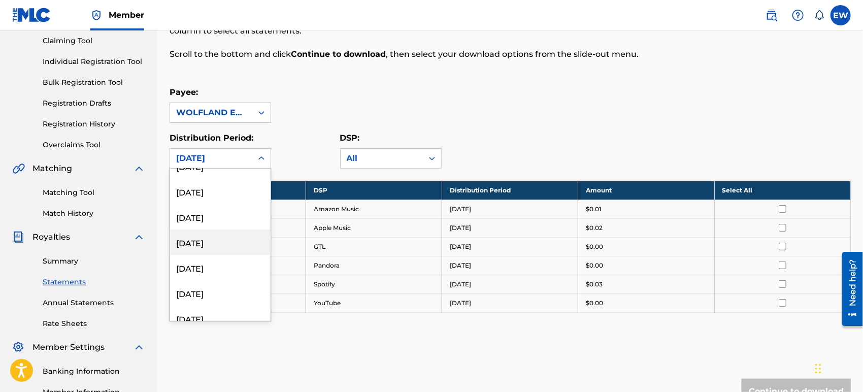
click at [222, 243] on div "[DATE]" at bounding box center [220, 242] width 101 height 25
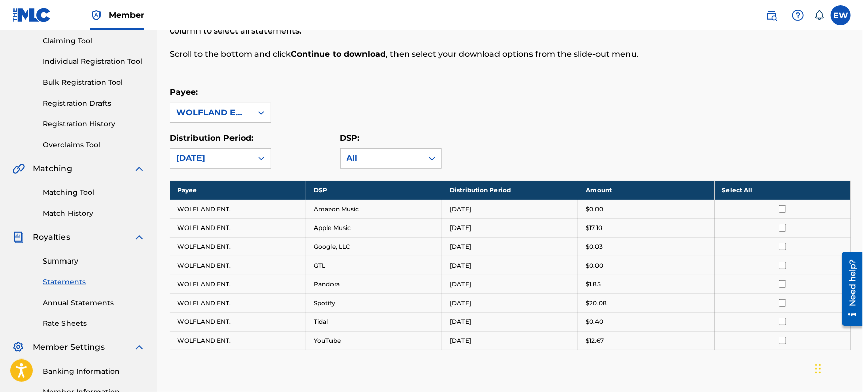
click at [71, 263] on link "Summary" at bounding box center [94, 261] width 103 height 11
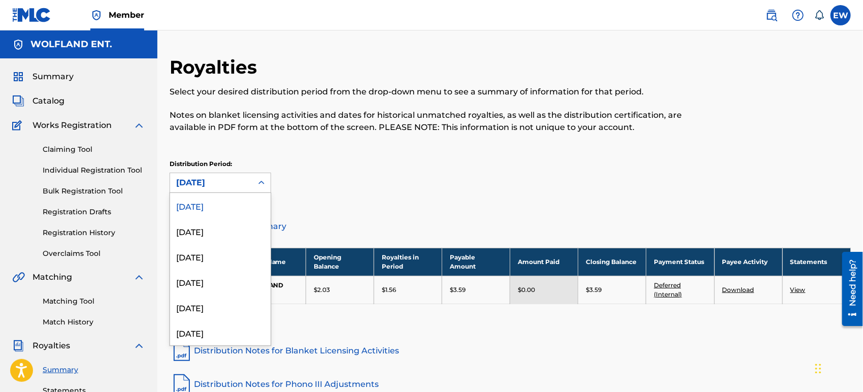
click at [241, 177] on div "[DATE]" at bounding box center [211, 183] width 70 height 12
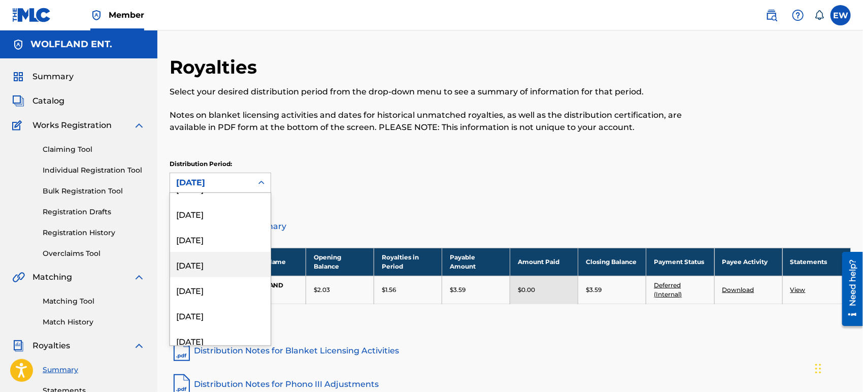
scroll to position [49, 0]
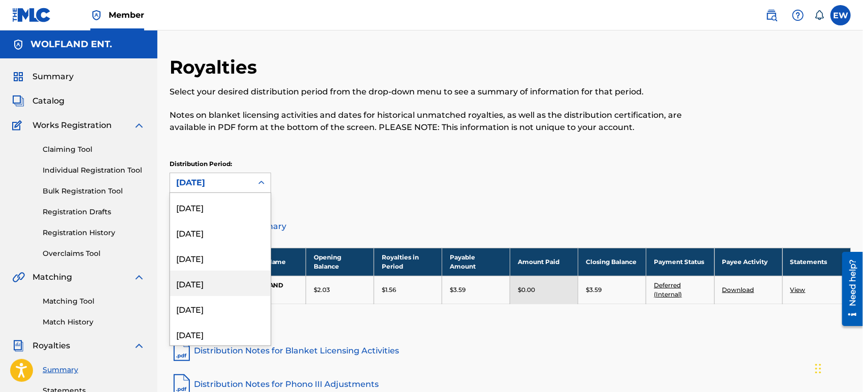
click at [223, 284] on div "[DATE]" at bounding box center [220, 283] width 101 height 25
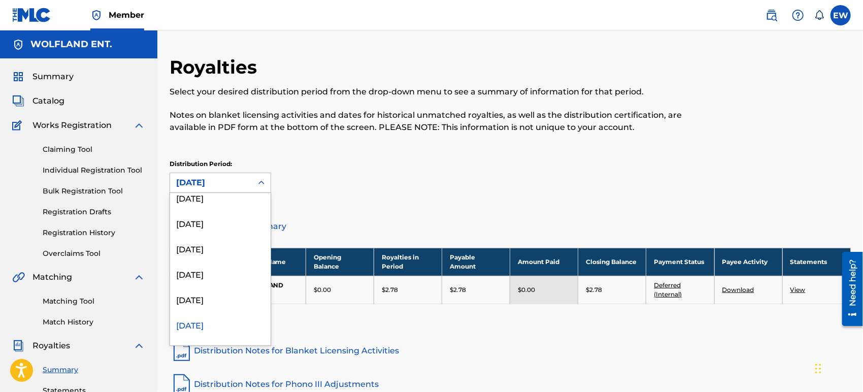
click at [235, 183] on div "[DATE]" at bounding box center [211, 183] width 70 height 12
click at [219, 304] on div "[DATE]" at bounding box center [220, 298] width 101 height 25
click at [230, 188] on div "[DATE]" at bounding box center [211, 183] width 70 height 12
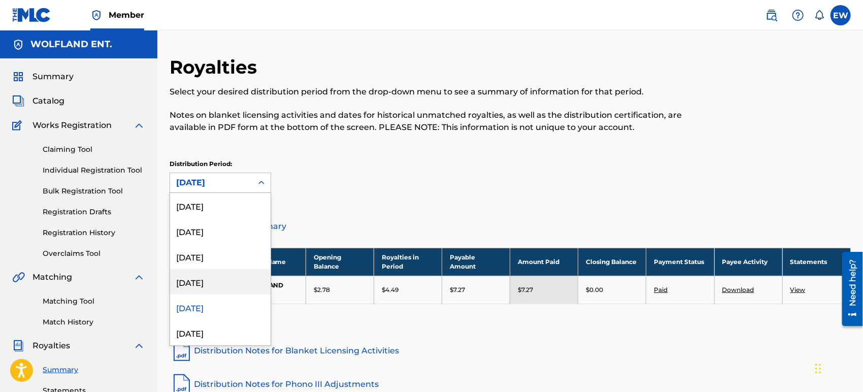
click at [215, 276] on div "[DATE]" at bounding box center [220, 281] width 101 height 25
click at [229, 185] on div "[DATE]" at bounding box center [211, 183] width 70 height 12
click at [219, 259] on div "[DATE]" at bounding box center [220, 256] width 101 height 25
click at [230, 184] on div "[DATE]" at bounding box center [211, 183] width 70 height 12
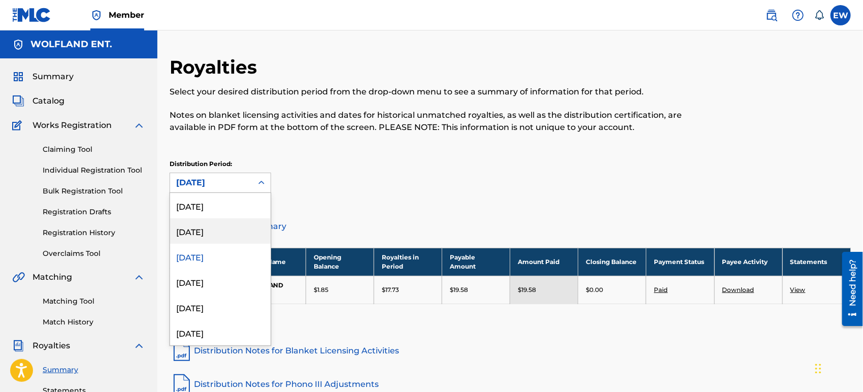
click at [229, 224] on div "[DATE]" at bounding box center [220, 230] width 101 height 25
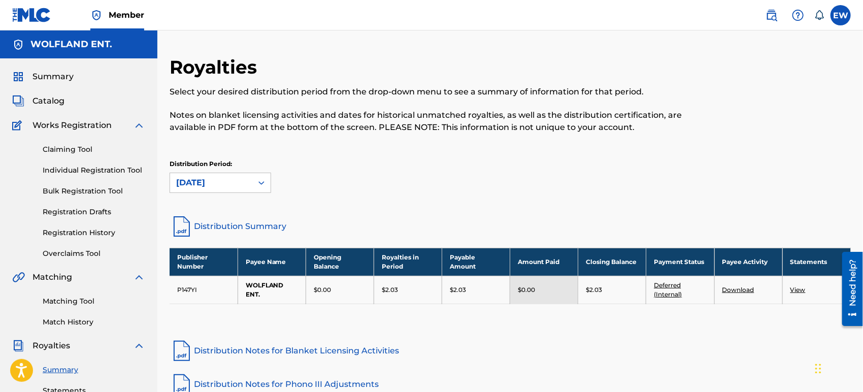
click at [235, 187] on div "[DATE]" at bounding box center [211, 183] width 70 height 12
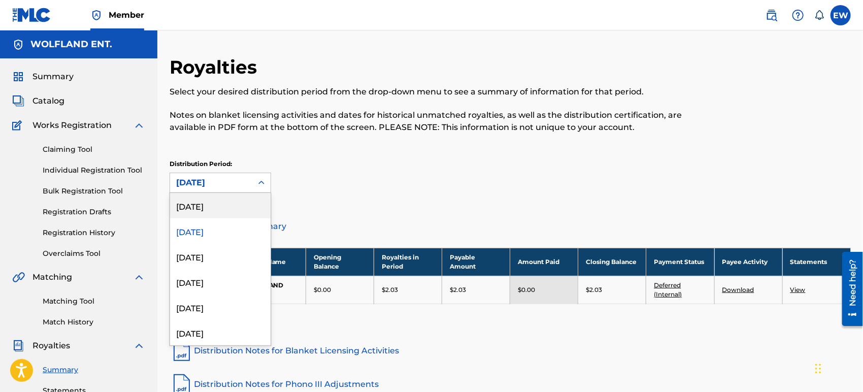
click at [234, 202] on div "[DATE]" at bounding box center [220, 205] width 101 height 25
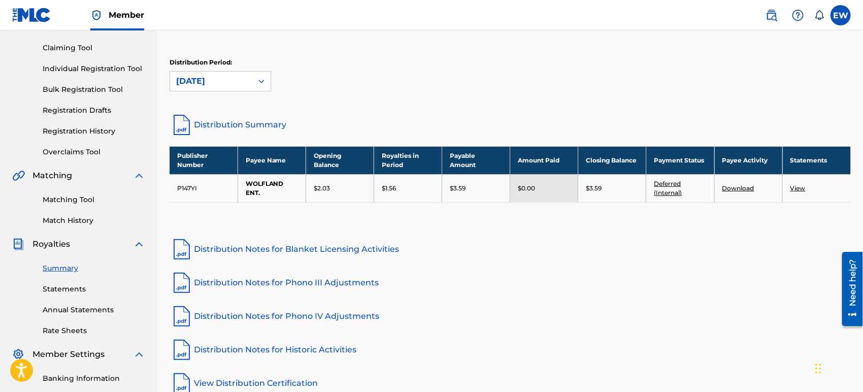
scroll to position [103, 0]
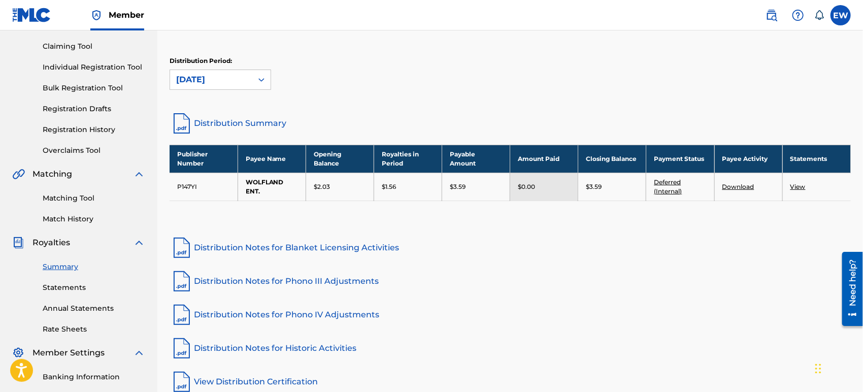
click at [80, 284] on link "Statements" at bounding box center [94, 287] width 103 height 11
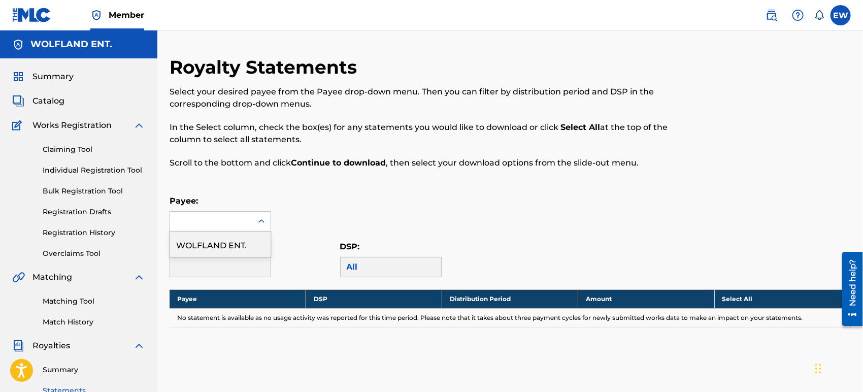
click at [243, 226] on div at bounding box center [211, 221] width 82 height 19
click at [241, 247] on div "WOLFLAND ENT." at bounding box center [220, 244] width 101 height 25
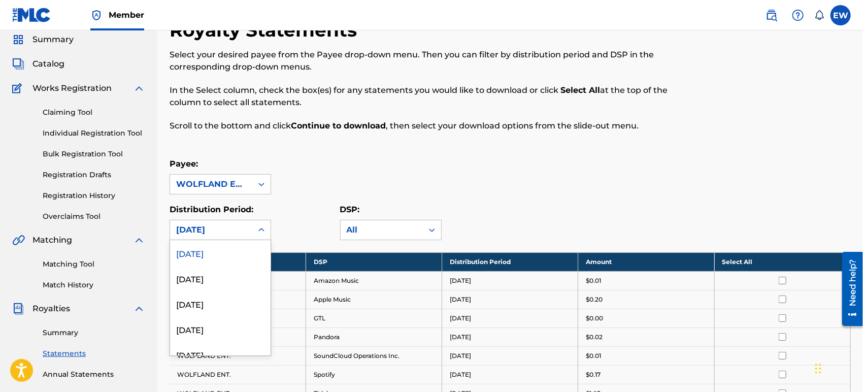
scroll to position [38, 0]
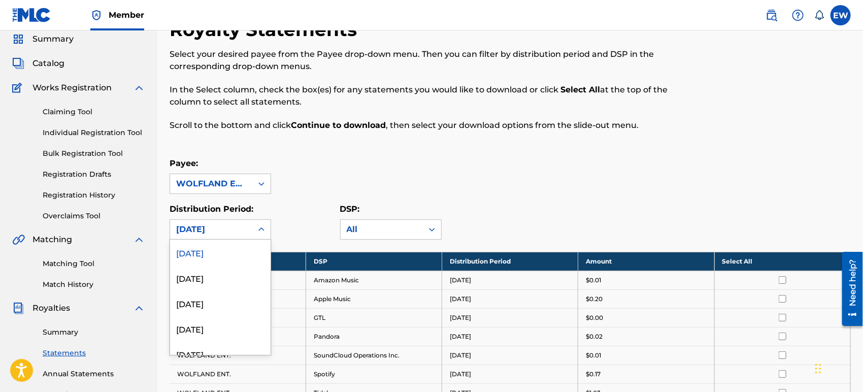
click at [249, 240] on div "53 results available. Use Up and Down to choose options, press Enter to select …" at bounding box center [221, 229] width 102 height 20
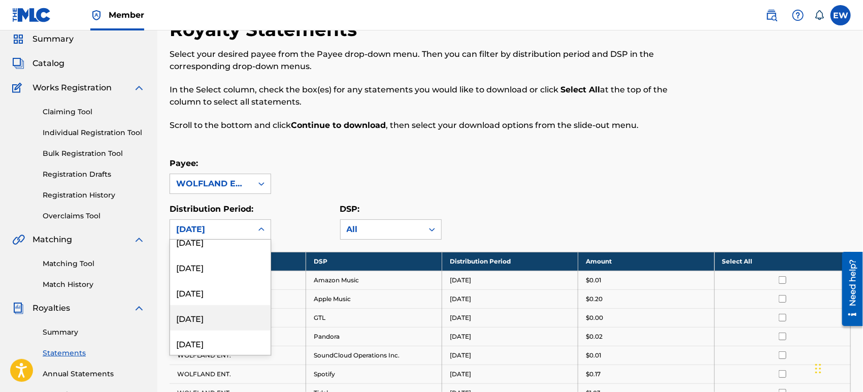
scroll to position [87, 0]
click at [230, 283] on div "[DATE]" at bounding box center [220, 291] width 101 height 25
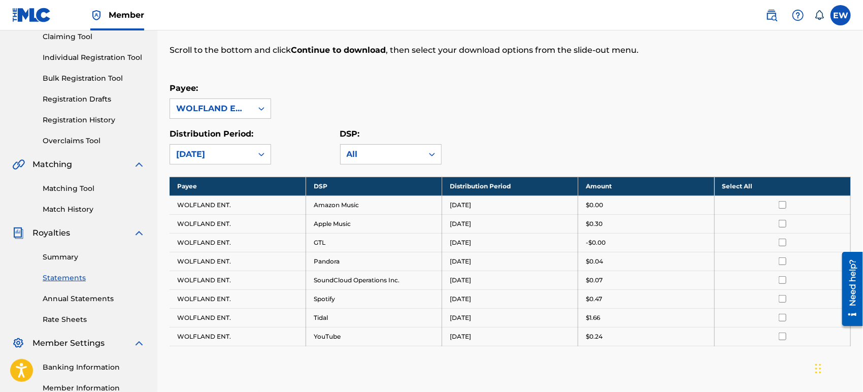
scroll to position [114, 0]
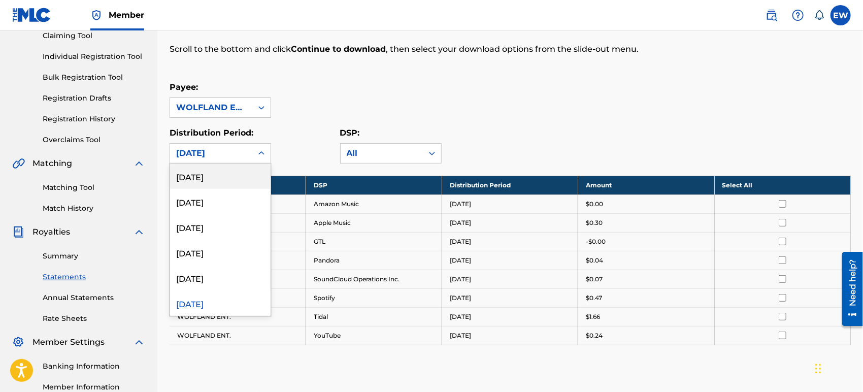
click at [262, 154] on icon at bounding box center [261, 153] width 10 height 10
click at [226, 278] on div "[DATE]" at bounding box center [220, 277] width 101 height 25
click at [224, 153] on div "[DATE]" at bounding box center [211, 153] width 70 height 12
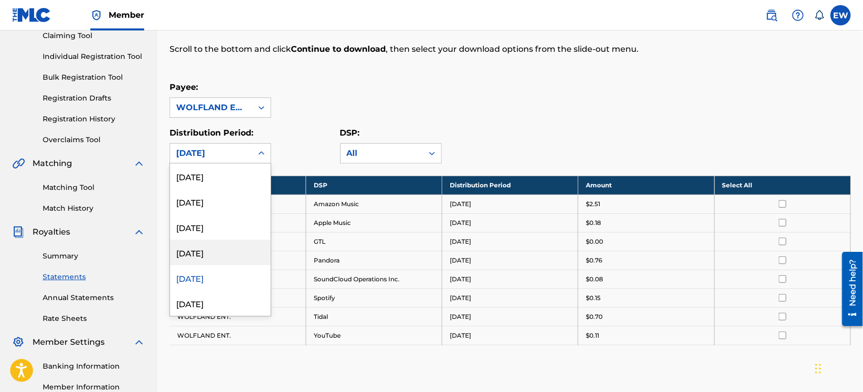
click at [220, 251] on div "[DATE]" at bounding box center [220, 252] width 101 height 25
click at [232, 156] on div "[DATE]" at bounding box center [211, 153] width 70 height 12
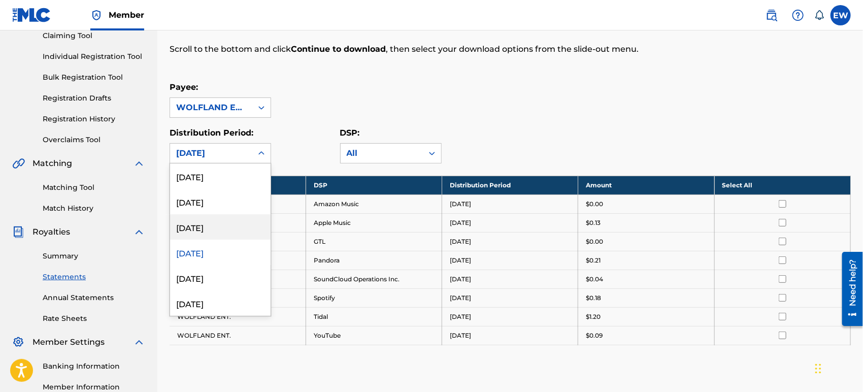
click at [226, 230] on div "[DATE]" at bounding box center [220, 226] width 101 height 25
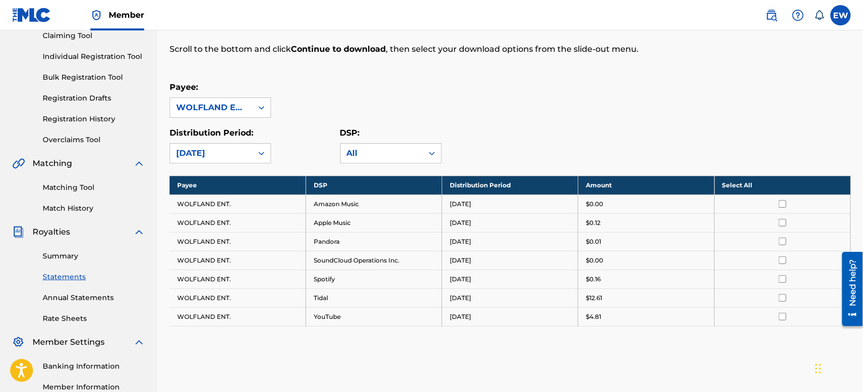
click at [238, 156] on div "[DATE]" at bounding box center [211, 153] width 70 height 12
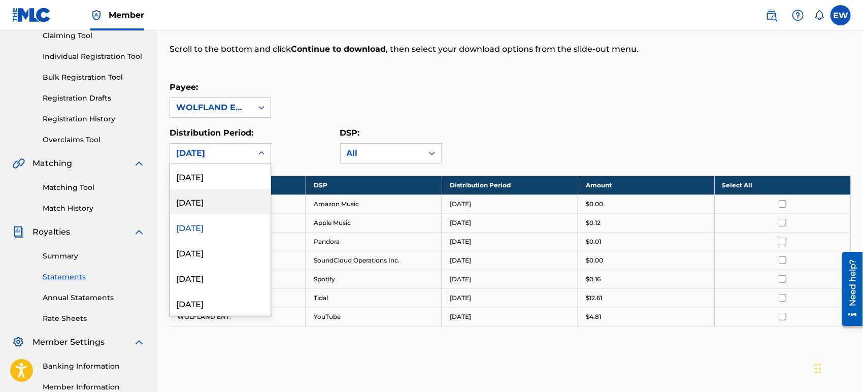
click at [232, 202] on div "[DATE]" at bounding box center [220, 201] width 101 height 25
click at [232, 152] on div "[DATE]" at bounding box center [211, 153] width 70 height 12
click at [232, 178] on div "[DATE]" at bounding box center [220, 176] width 101 height 25
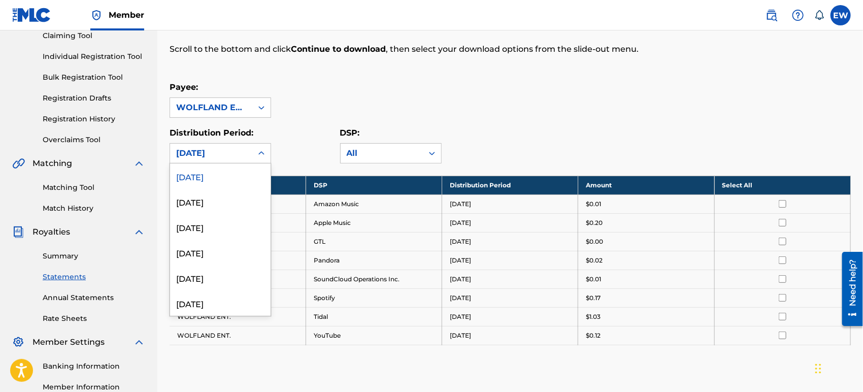
click at [228, 162] on div "[DATE]" at bounding box center [211, 153] width 82 height 19
click at [229, 230] on div "[DATE]" at bounding box center [220, 226] width 101 height 25
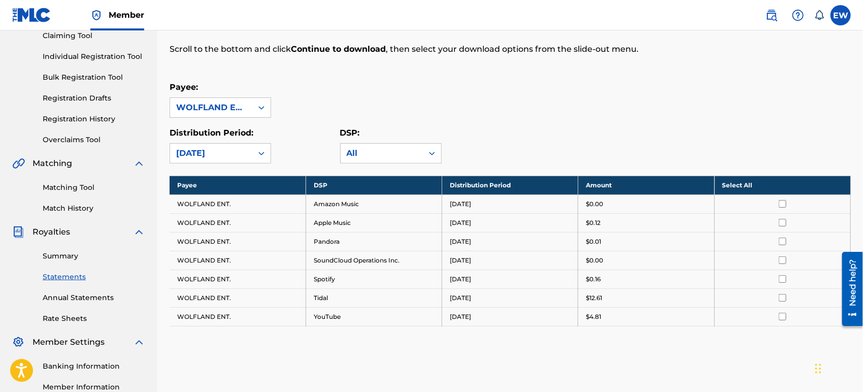
click at [238, 163] on div "Royalty Statements Select your desired payee from the Payee drop-down menu. The…" at bounding box center [511, 200] width 682 height 517
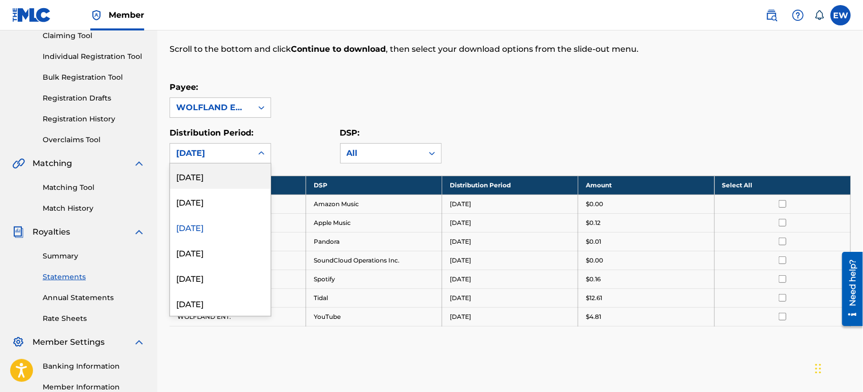
drag, startPoint x: 240, startPoint y: 156, endPoint x: 236, endPoint y: 180, distance: 23.7
click at [236, 164] on div "53 results available. Use Up and Down to choose options, press Enter to select …" at bounding box center [221, 153] width 102 height 20
click at [236, 180] on div "[DATE]" at bounding box center [220, 176] width 101 height 25
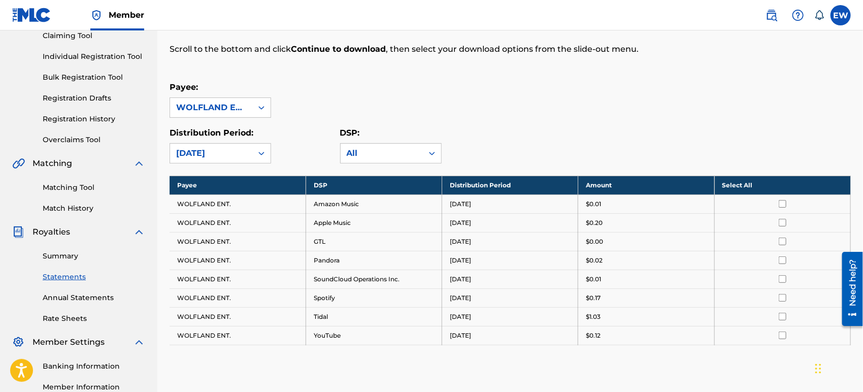
click at [72, 255] on link "Summary" at bounding box center [94, 256] width 103 height 11
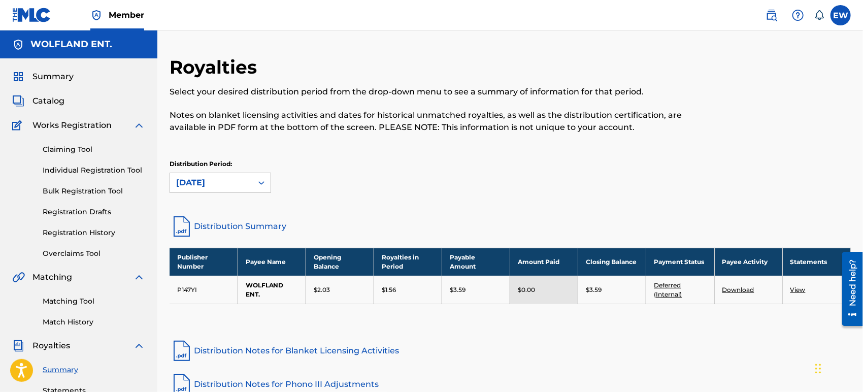
click at [104, 235] on link "Registration History" at bounding box center [94, 233] width 103 height 11
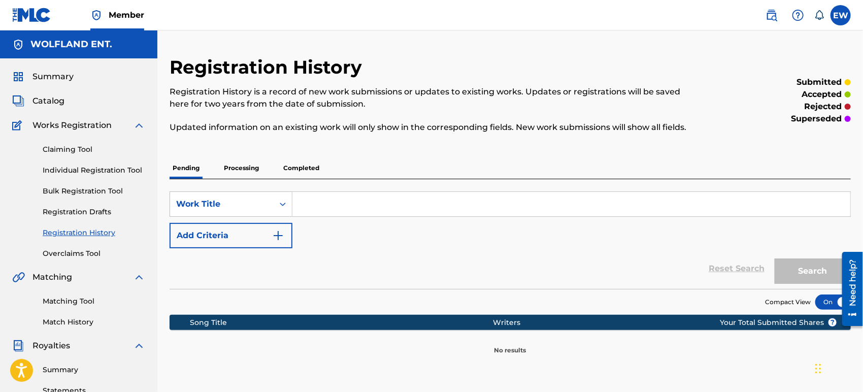
click at [241, 160] on p "Processing" at bounding box center [241, 167] width 41 height 21
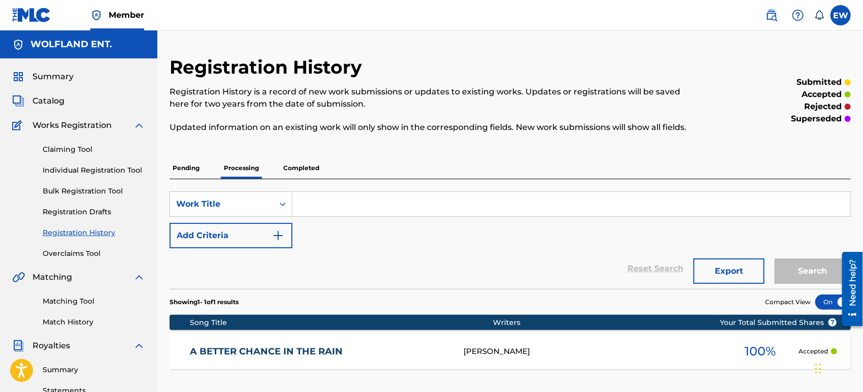
click at [301, 168] on p "Completed" at bounding box center [301, 167] width 42 height 21
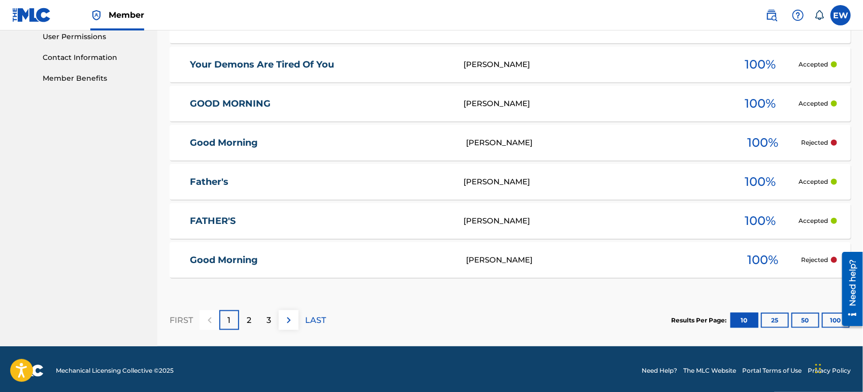
scroll to position [488, 0]
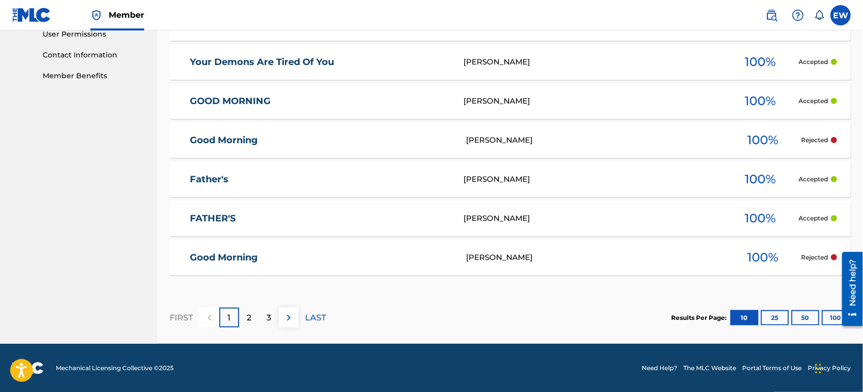
click at [402, 137] on link "Good Morning" at bounding box center [321, 141] width 263 height 12
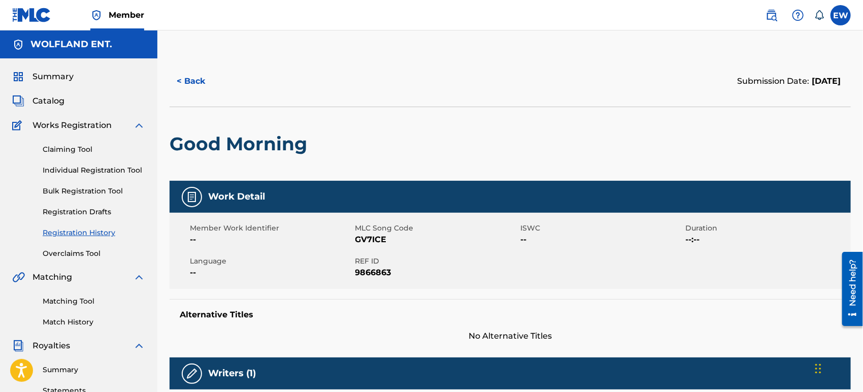
click at [203, 83] on button "< Back" at bounding box center [200, 81] width 61 height 25
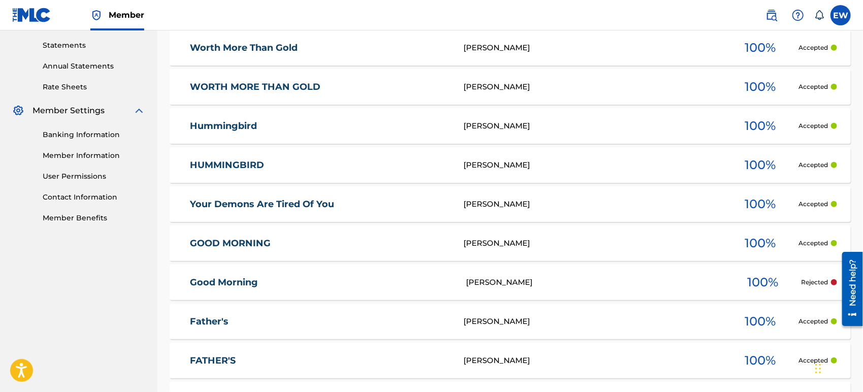
scroll to position [345, 0]
click at [240, 242] on link "GOOD MORNING" at bounding box center [320, 244] width 260 height 12
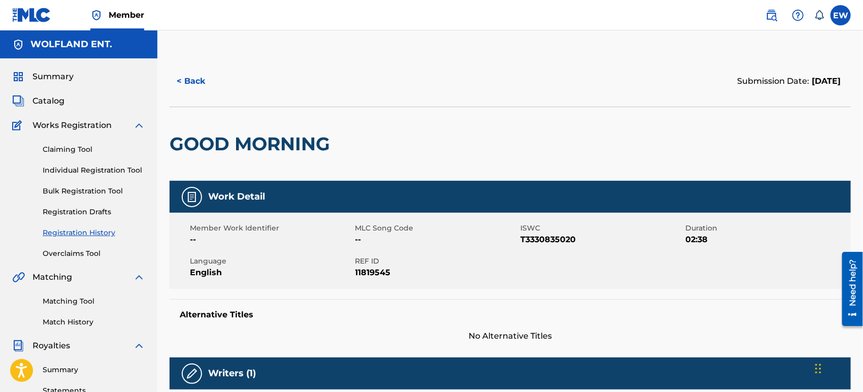
click at [198, 81] on button "< Back" at bounding box center [200, 81] width 61 height 25
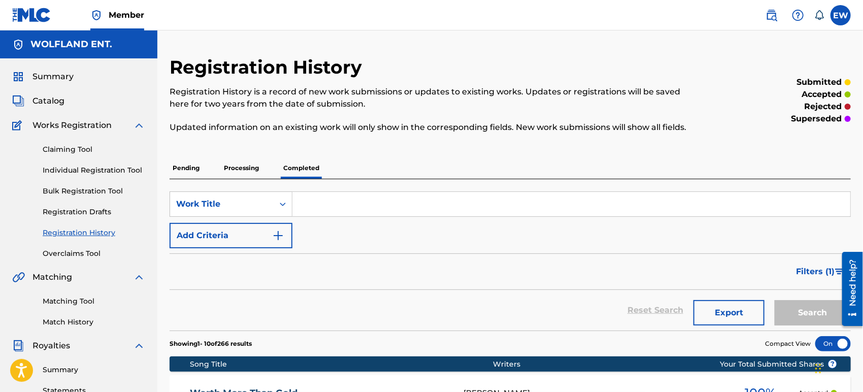
click at [57, 103] on span "Catalog" at bounding box center [49, 101] width 32 height 12
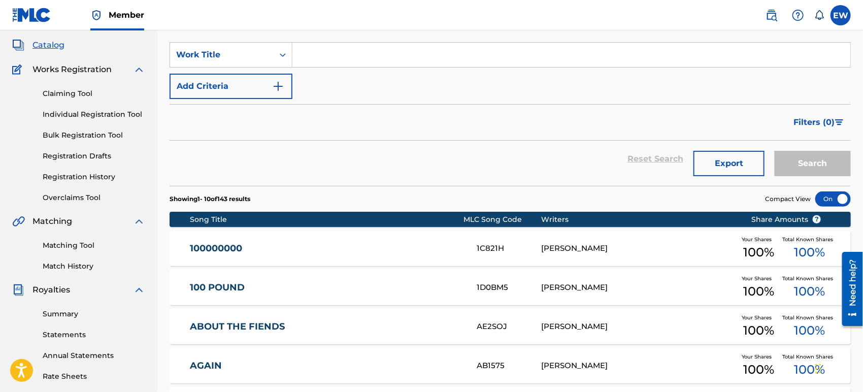
scroll to position [382, 0]
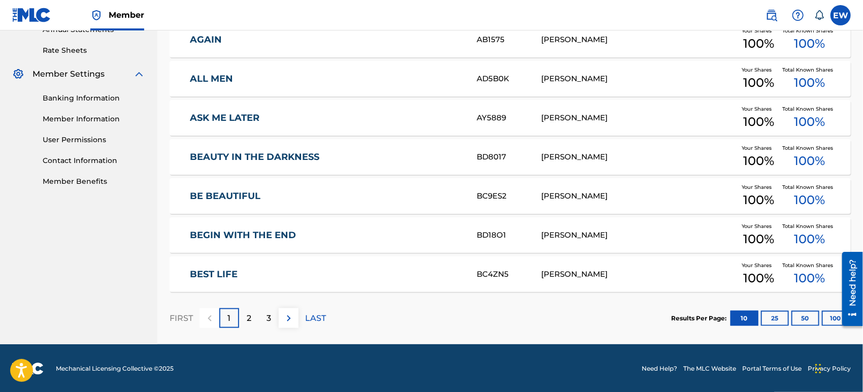
click at [829, 318] on button "100" at bounding box center [836, 318] width 28 height 15
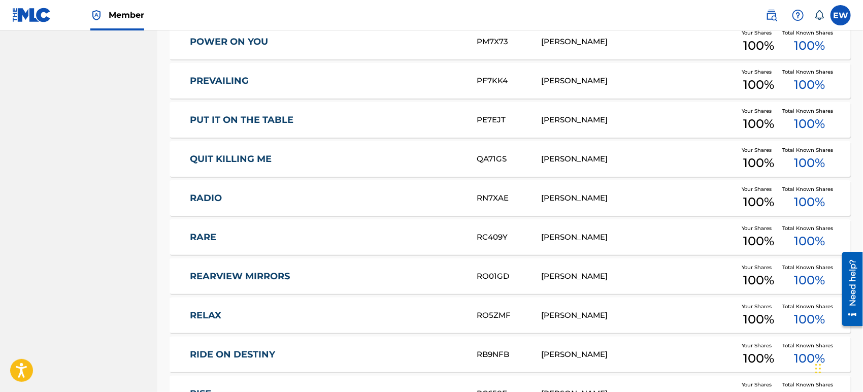
scroll to position [3902, 0]
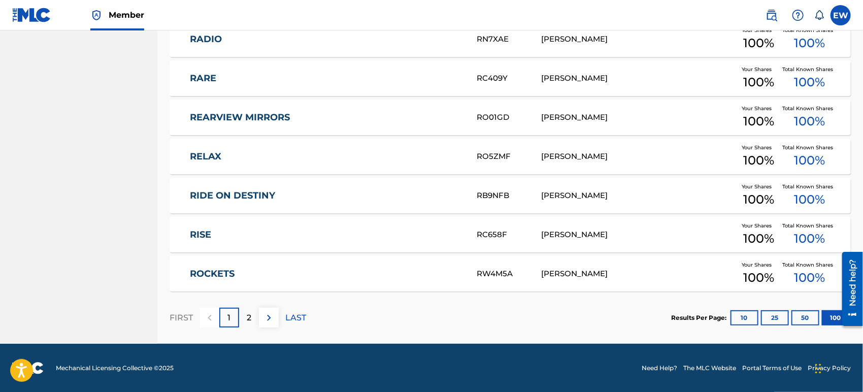
click at [271, 322] on img at bounding box center [269, 318] width 12 height 12
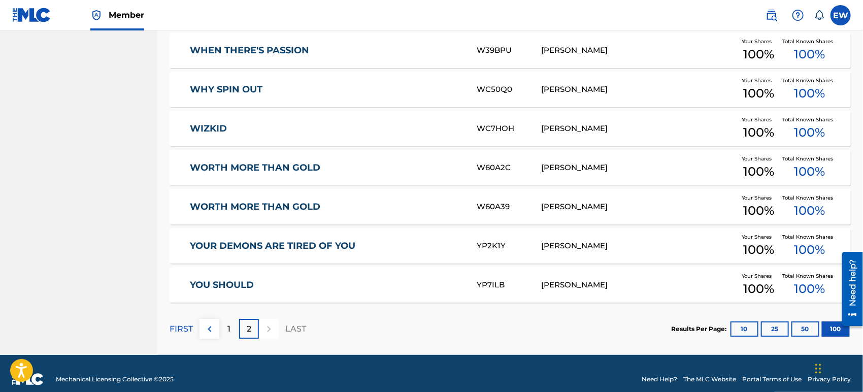
scroll to position [1663, 0]
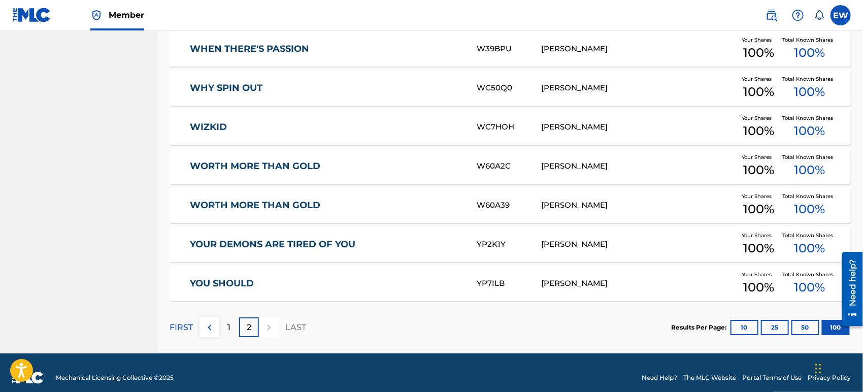
click at [232, 325] on div "1" at bounding box center [229, 327] width 20 height 20
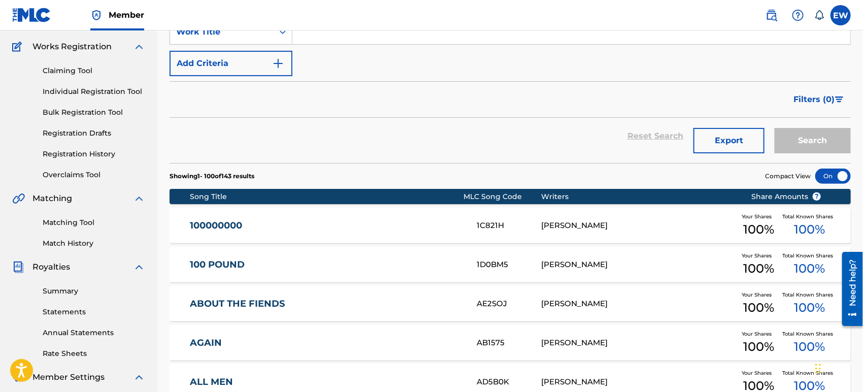
scroll to position [0, 0]
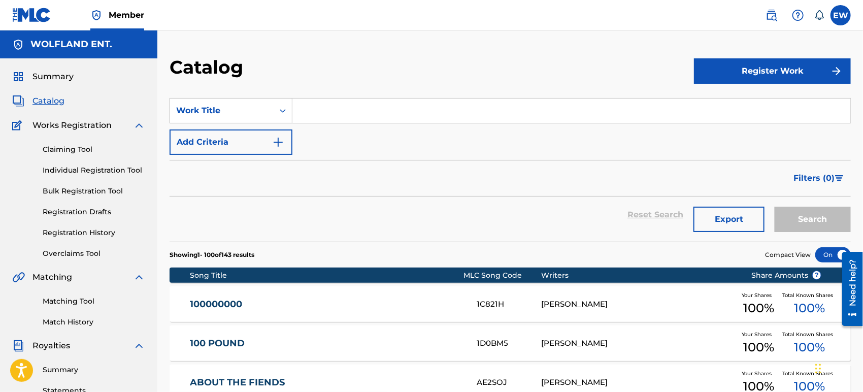
click at [844, 11] on label at bounding box center [841, 15] width 20 height 20
click at [841, 15] on input "EW Eric Williams eric999williams@gmail.com Notification Preferences Profile Log…" at bounding box center [841, 15] width 0 height 0
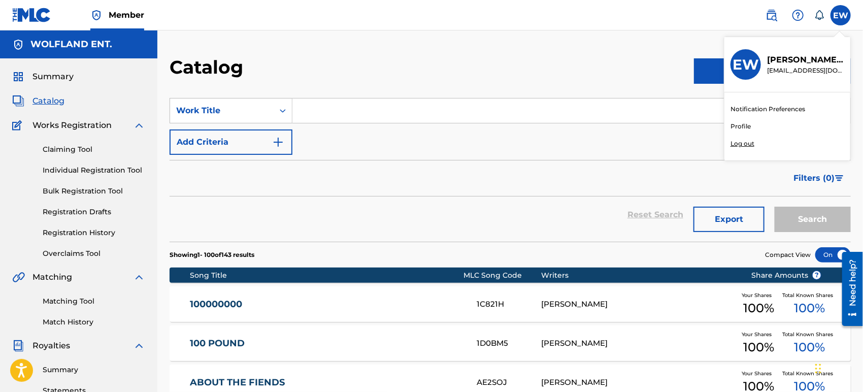
click at [748, 142] on p "Log out" at bounding box center [743, 143] width 24 height 9
click at [841, 15] on input "EW Eric Williams eric999williams@gmail.com Notification Preferences Profile Log…" at bounding box center [841, 15] width 0 height 0
